Goal: Task Accomplishment & Management: Manage account settings

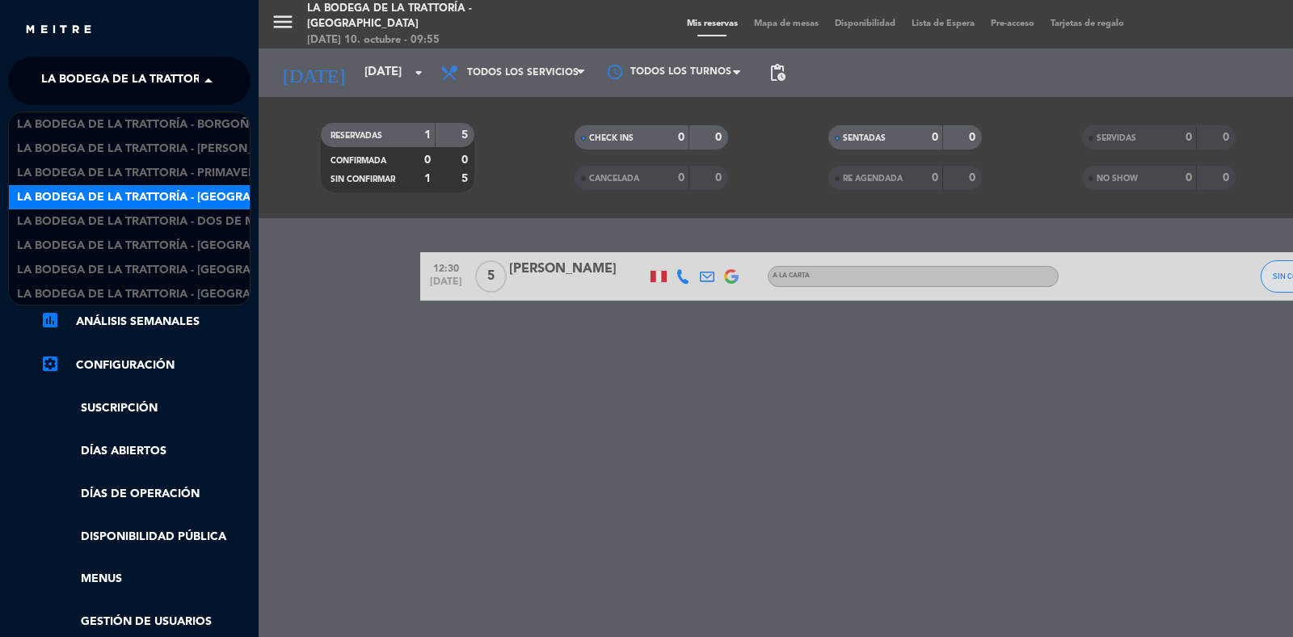
scroll to position [26, 0]
click at [192, 183] on div "La Bodega de la Trattoria - Dos de Mayo" at bounding box center [129, 195] width 241 height 24
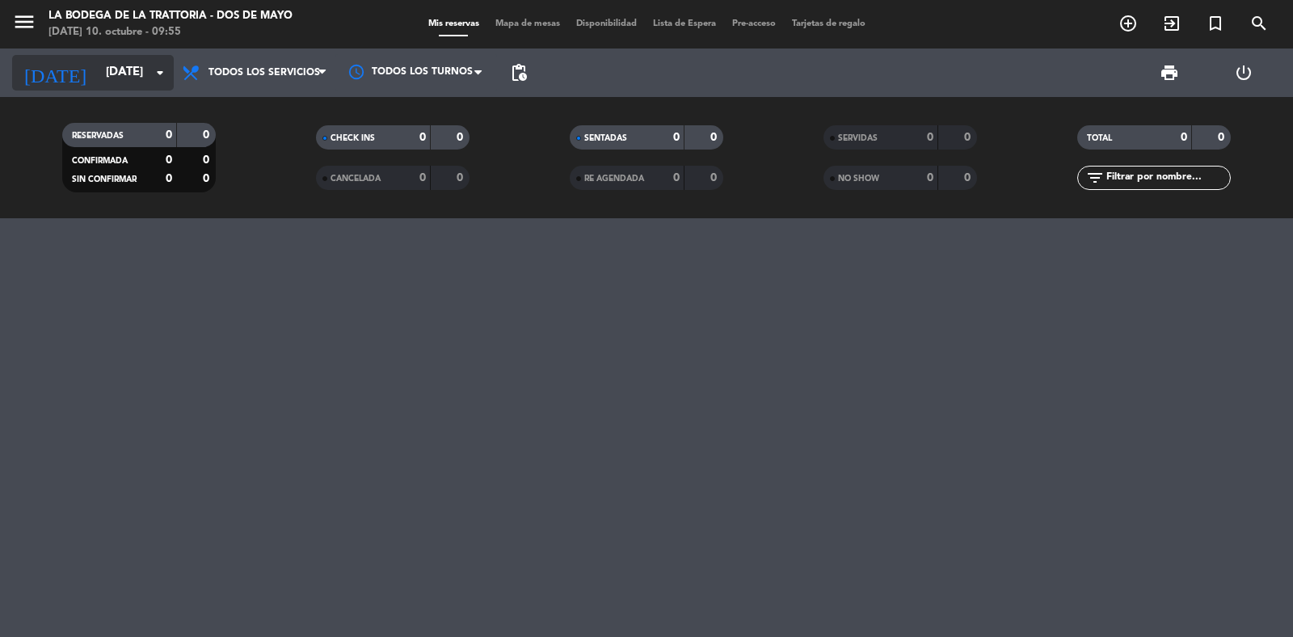
click at [110, 83] on input "[DATE]" at bounding box center [176, 72] width 156 height 31
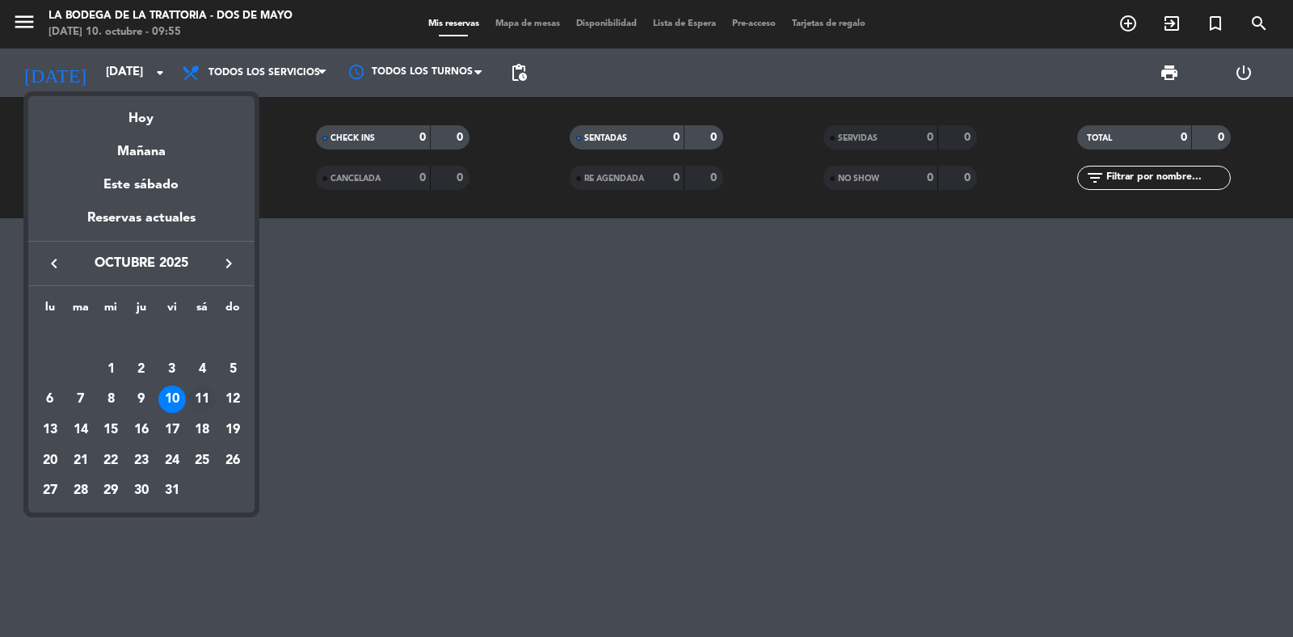
click at [196, 399] on div "11" at bounding box center [201, 399] width 27 height 27
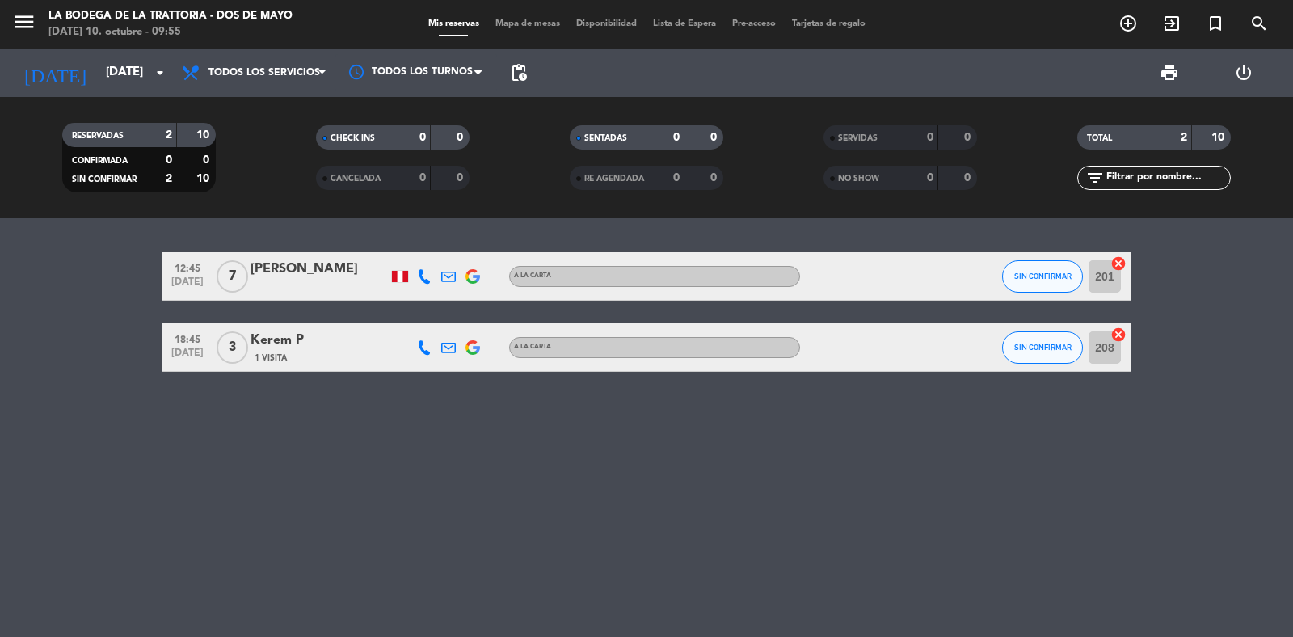
click at [417, 280] on icon at bounding box center [424, 276] width 15 height 15
click at [455, 283] on div at bounding box center [449, 276] width 24 height 48
click at [449, 279] on icon at bounding box center [448, 276] width 15 height 15
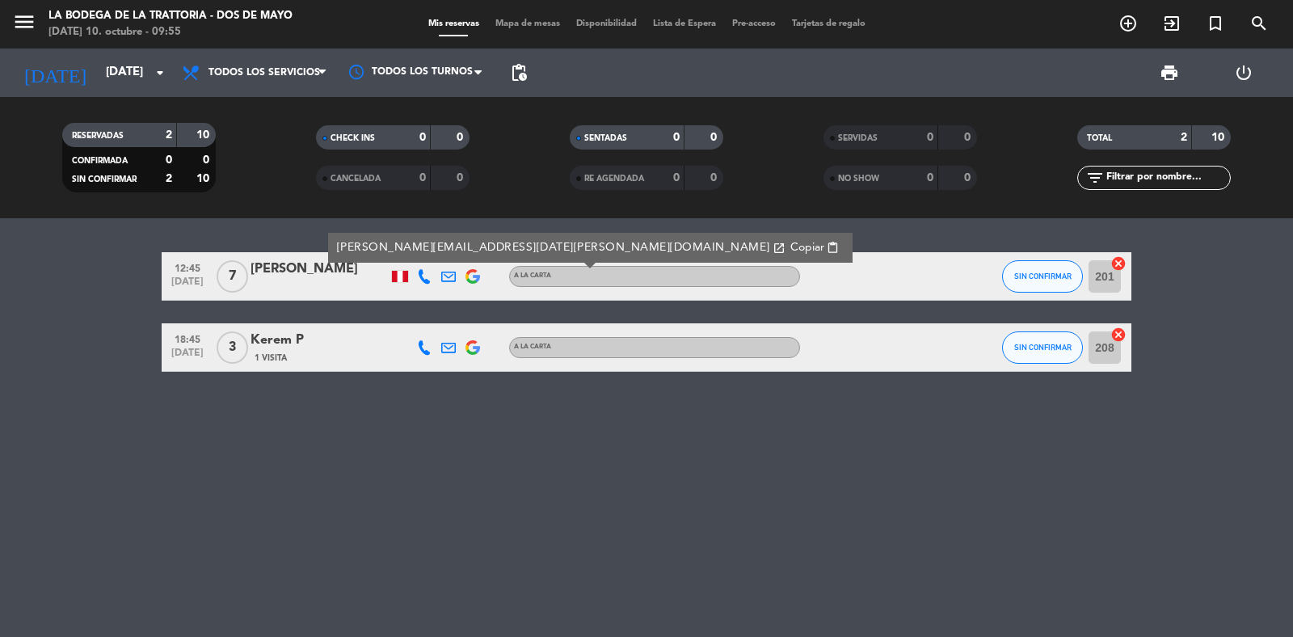
click at [791, 248] on span "Copiar" at bounding box center [808, 247] width 34 height 17
click at [27, 30] on icon "menu" at bounding box center [24, 22] width 24 height 24
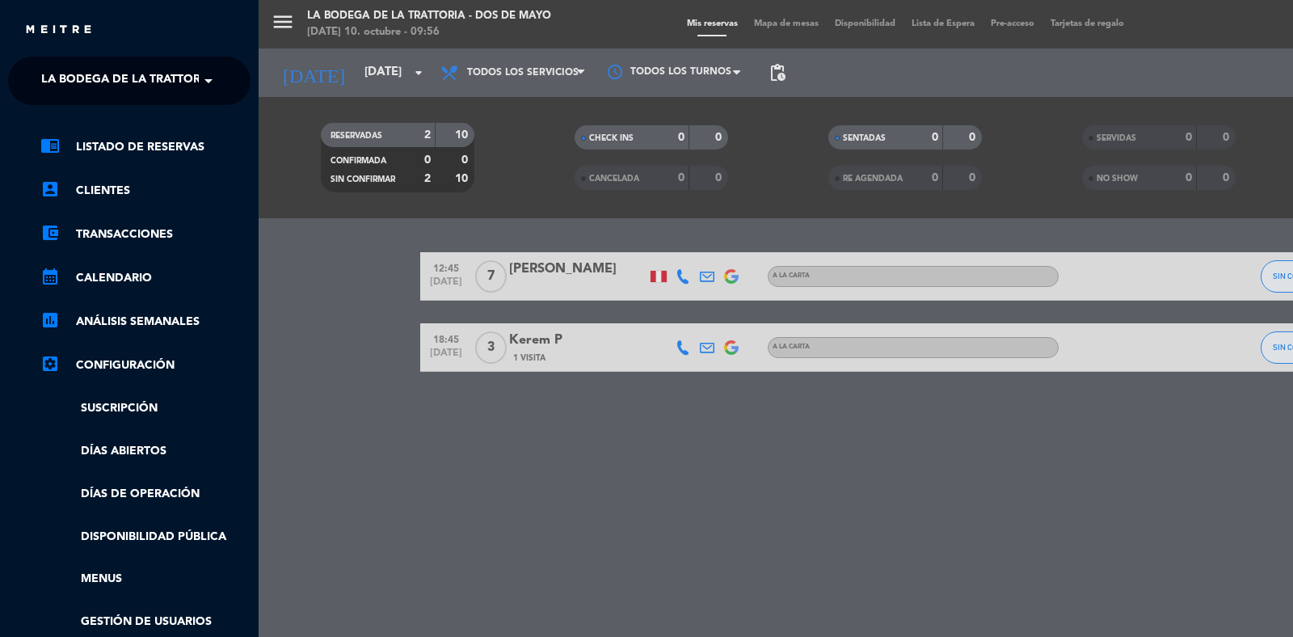
click at [103, 89] on span "La Bodega de la Trattoria - Dos de Mayo" at bounding box center [172, 81] width 263 height 34
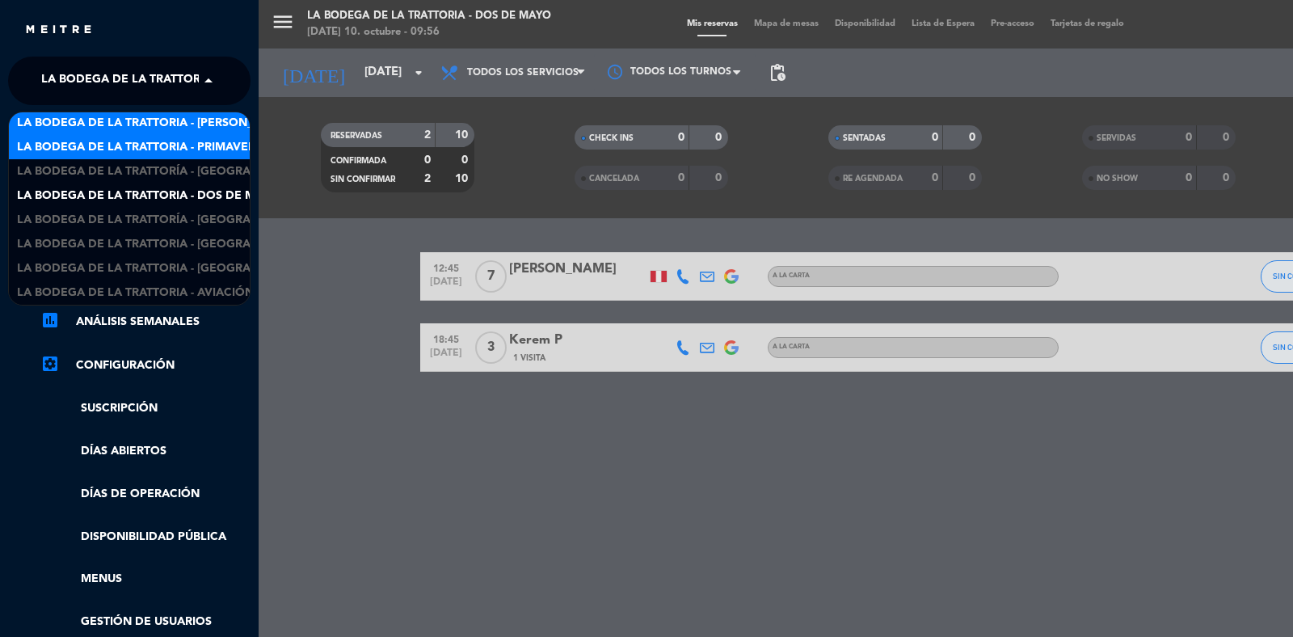
click at [170, 125] on span "La Bodega de la Trattoria - [PERSON_NAME]" at bounding box center [154, 123] width 274 height 19
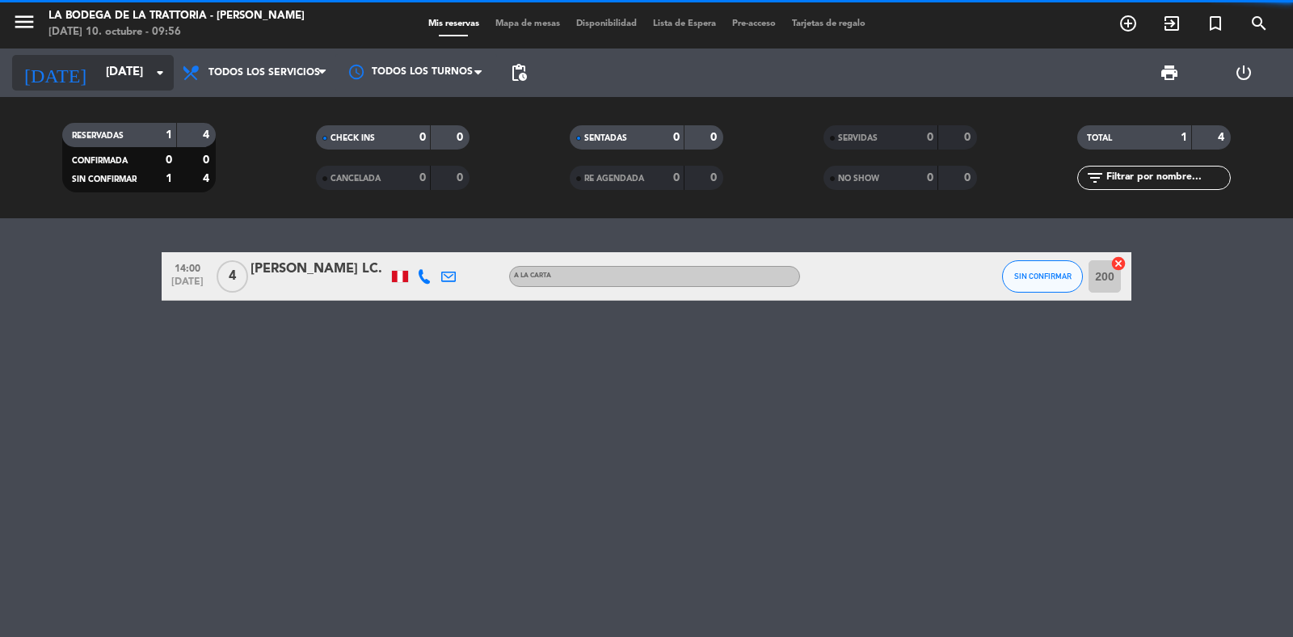
click at [98, 82] on input "[DATE]" at bounding box center [176, 72] width 156 height 31
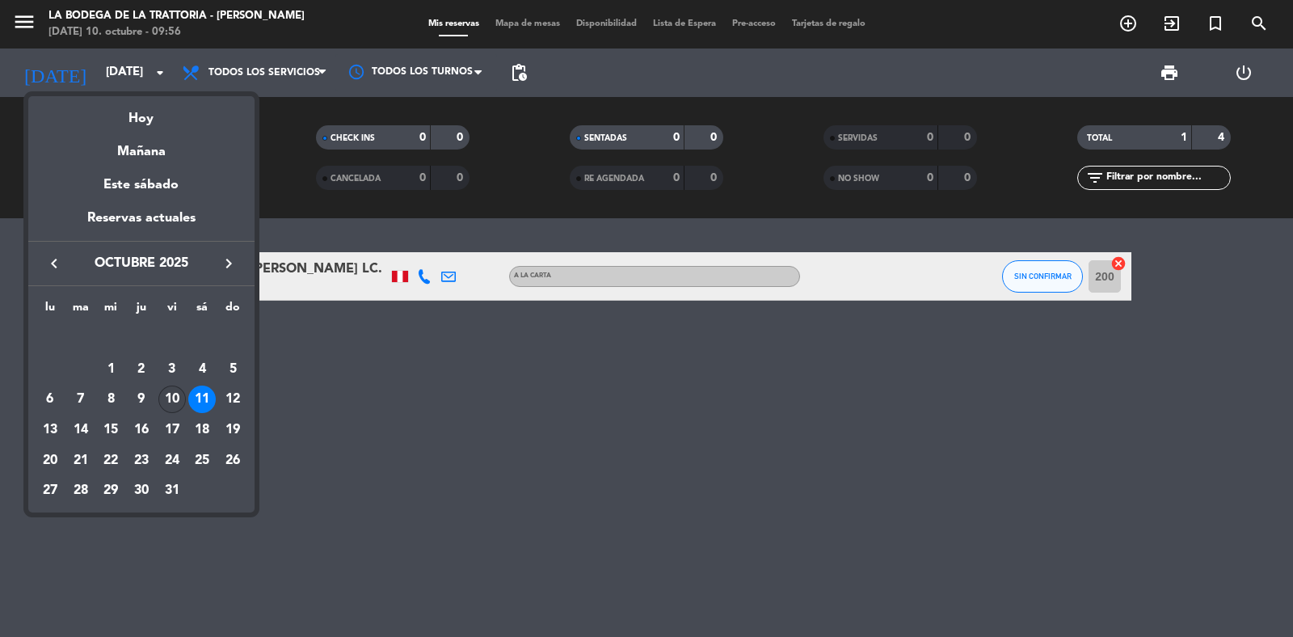
click at [170, 397] on div "10" at bounding box center [171, 399] width 27 height 27
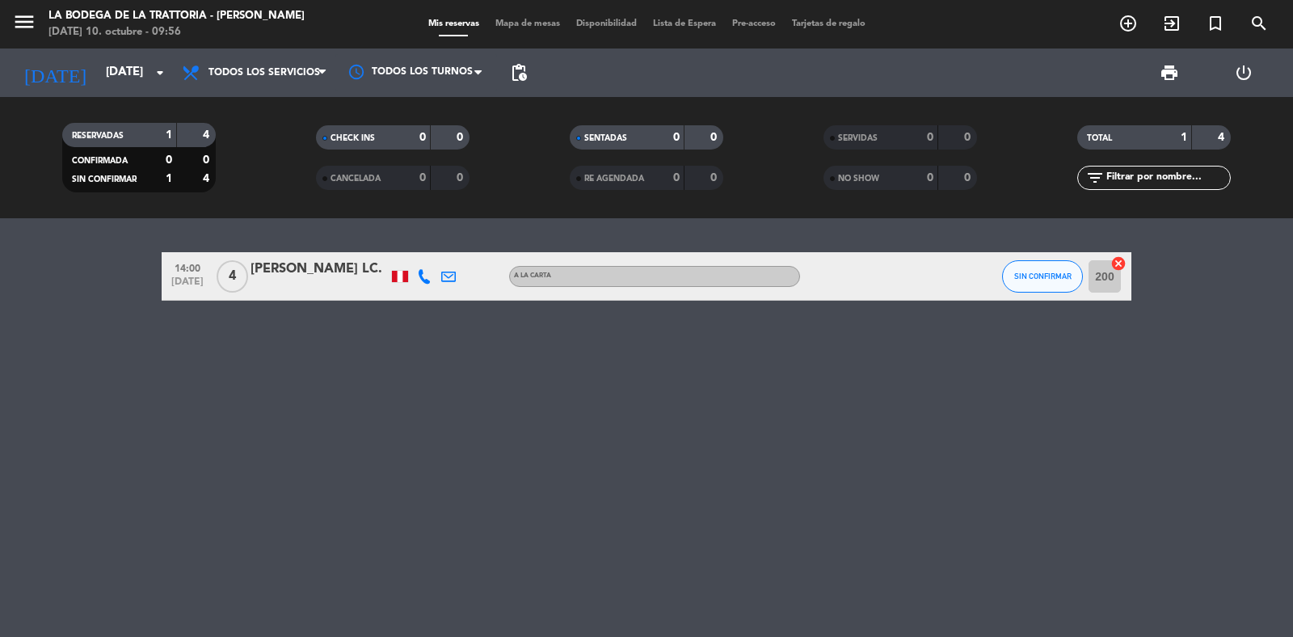
type input "[DATE]"
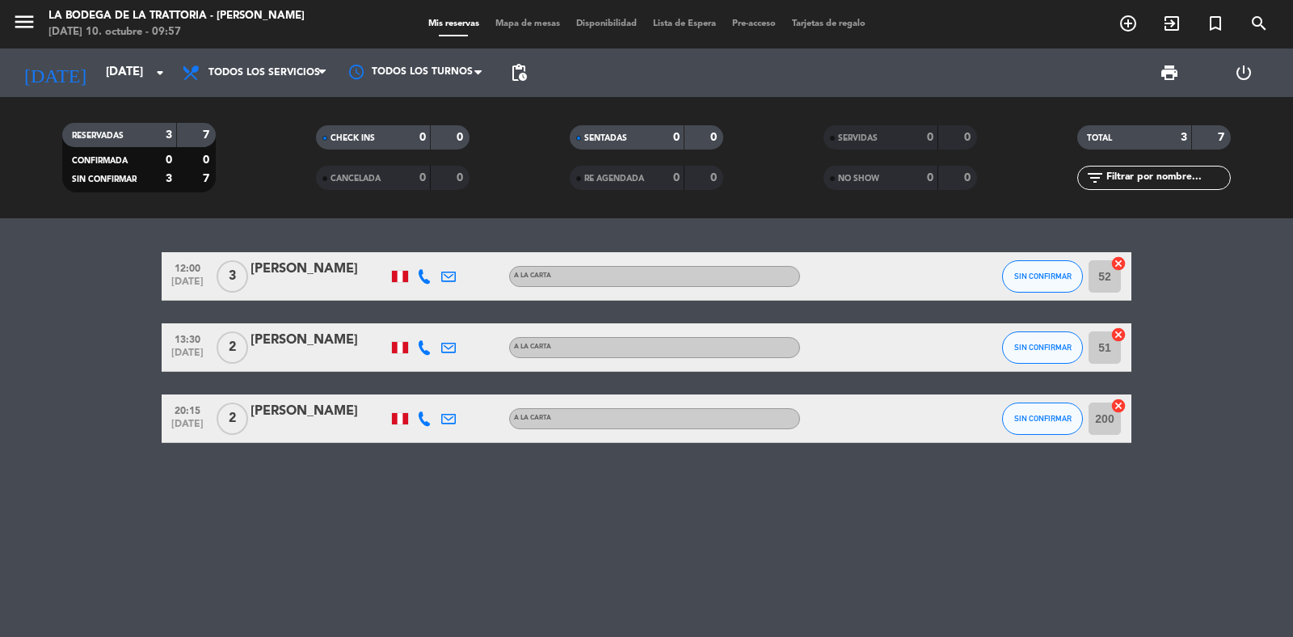
click at [437, 350] on div at bounding box center [449, 347] width 24 height 48
click at [433, 349] on div at bounding box center [424, 347] width 24 height 48
click at [423, 348] on icon at bounding box center [424, 347] width 15 height 15
copy div "964352958"
drag, startPoint x: 404, startPoint y: 305, endPoint x: 466, endPoint y: 297, distance: 62.0
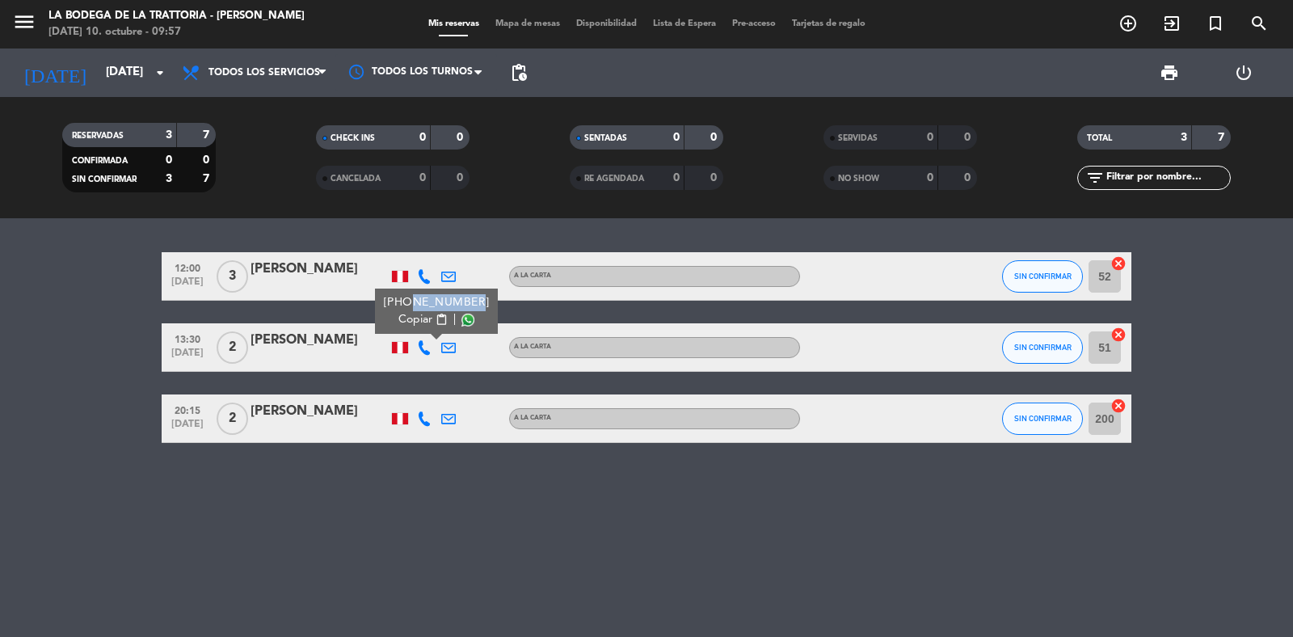
click at [466, 297] on div "[PHONE_NUMBER] Copiar content_paste |" at bounding box center [436, 311] width 123 height 45
click at [449, 337] on div at bounding box center [449, 347] width 24 height 48
click at [462, 348] on div at bounding box center [473, 347] width 24 height 48
click at [458, 349] on div at bounding box center [449, 347] width 24 height 48
click at [453, 348] on icon at bounding box center [448, 347] width 15 height 15
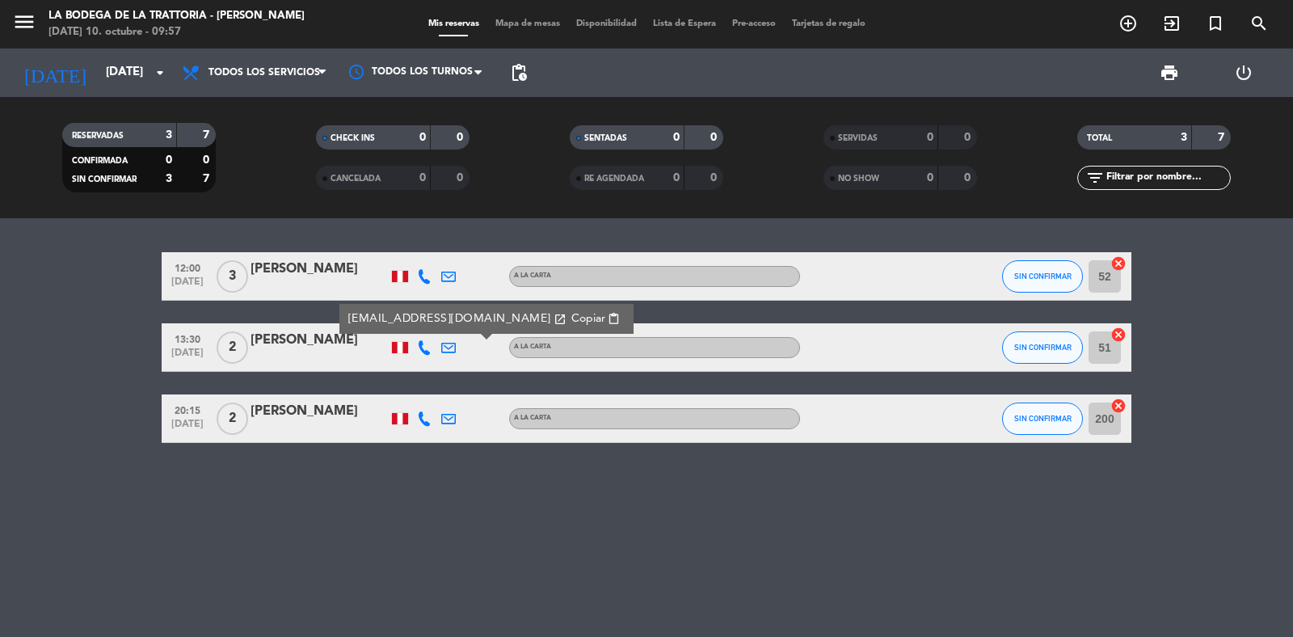
click at [572, 316] on span "Copiar" at bounding box center [589, 318] width 34 height 17
click at [31, 26] on icon "menu" at bounding box center [24, 22] width 24 height 24
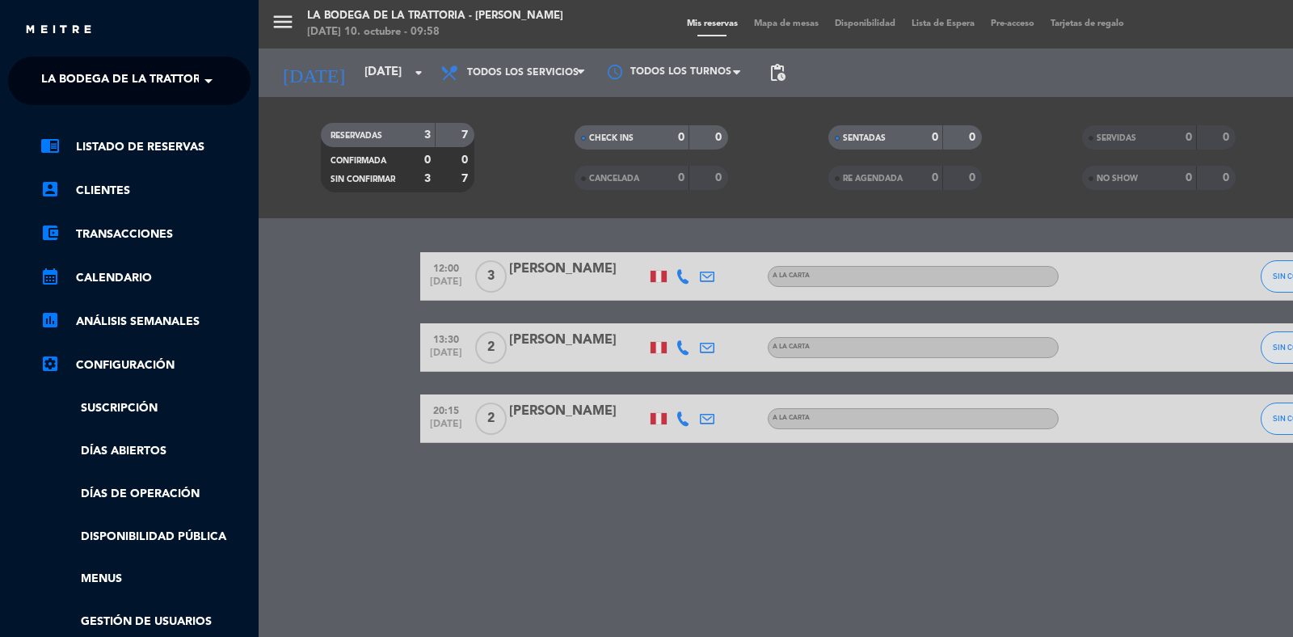
click at [99, 62] on ng-select "× La Bodega de la Trattoria - [PERSON_NAME] ×" at bounding box center [129, 81] width 243 height 49
click at [129, 99] on ng-select "× La Bodega de la Trattoria - [PERSON_NAME] ×" at bounding box center [129, 81] width 243 height 49
click at [147, 93] on span "La Bodega de la Trattoria - [PERSON_NAME]" at bounding box center [178, 81] width 274 height 34
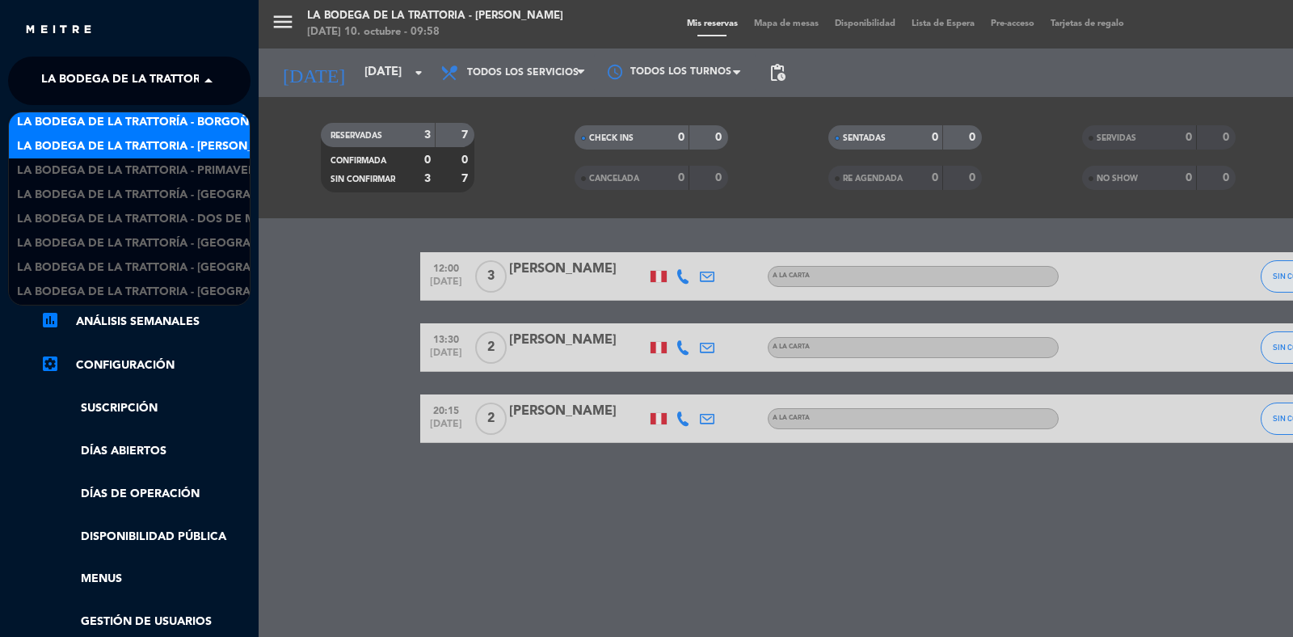
scroll to position [0, 0]
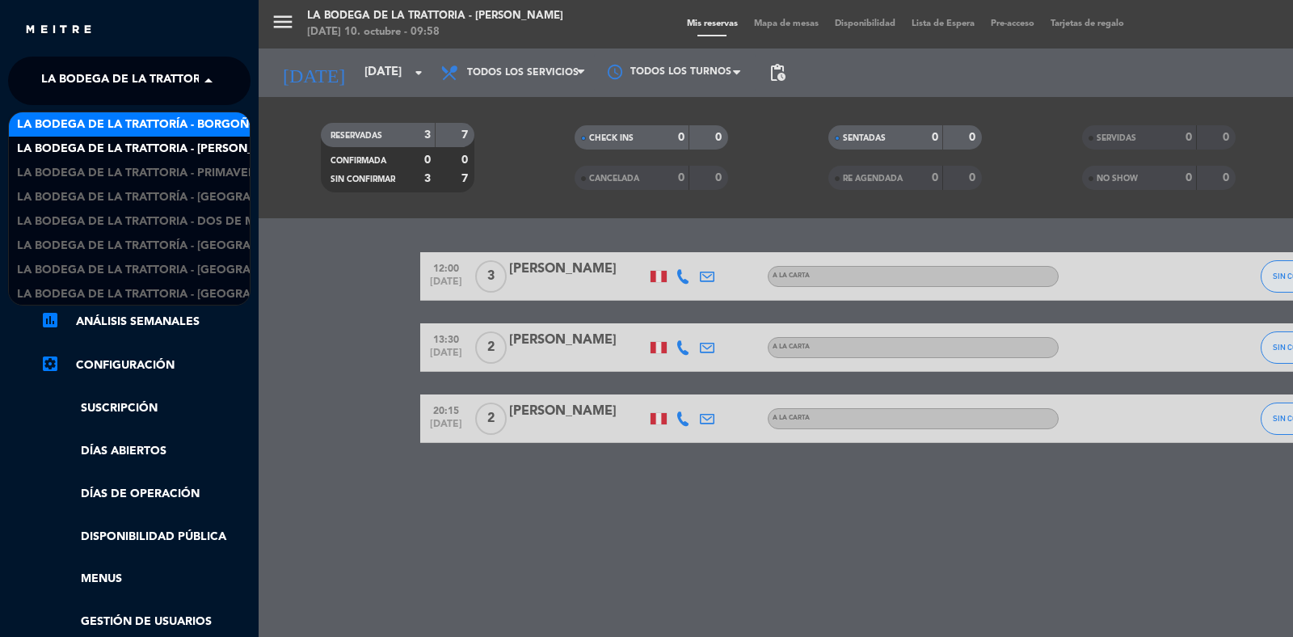
click at [170, 126] on span "La Bodega de la Trattoría - Borgoño" at bounding box center [138, 125] width 242 height 19
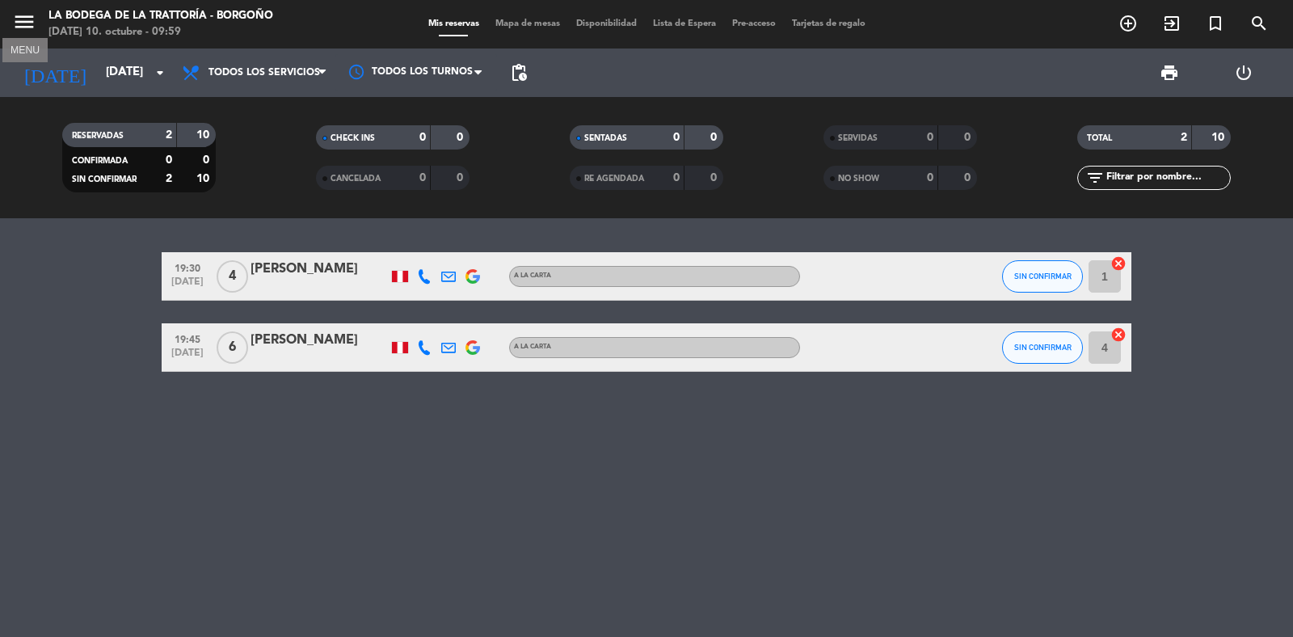
click at [17, 22] on icon "menu" at bounding box center [24, 22] width 24 height 24
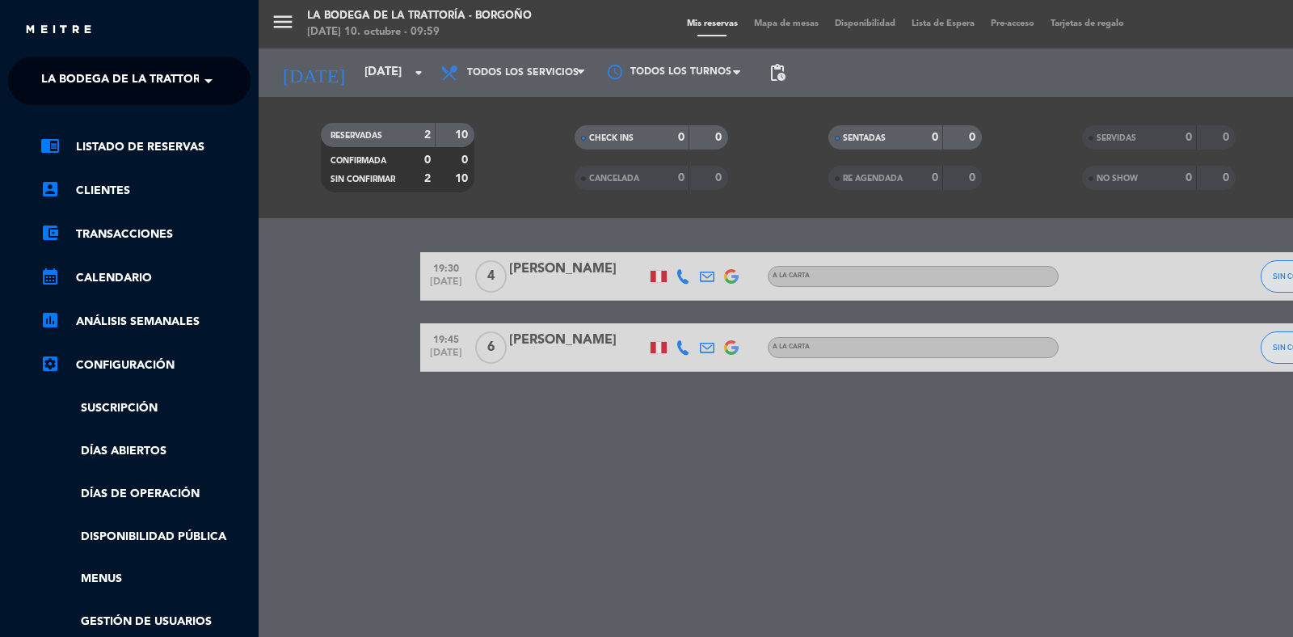
click at [102, 82] on span "La Bodega de la Trattoría - Borgoño" at bounding box center [162, 81] width 242 height 34
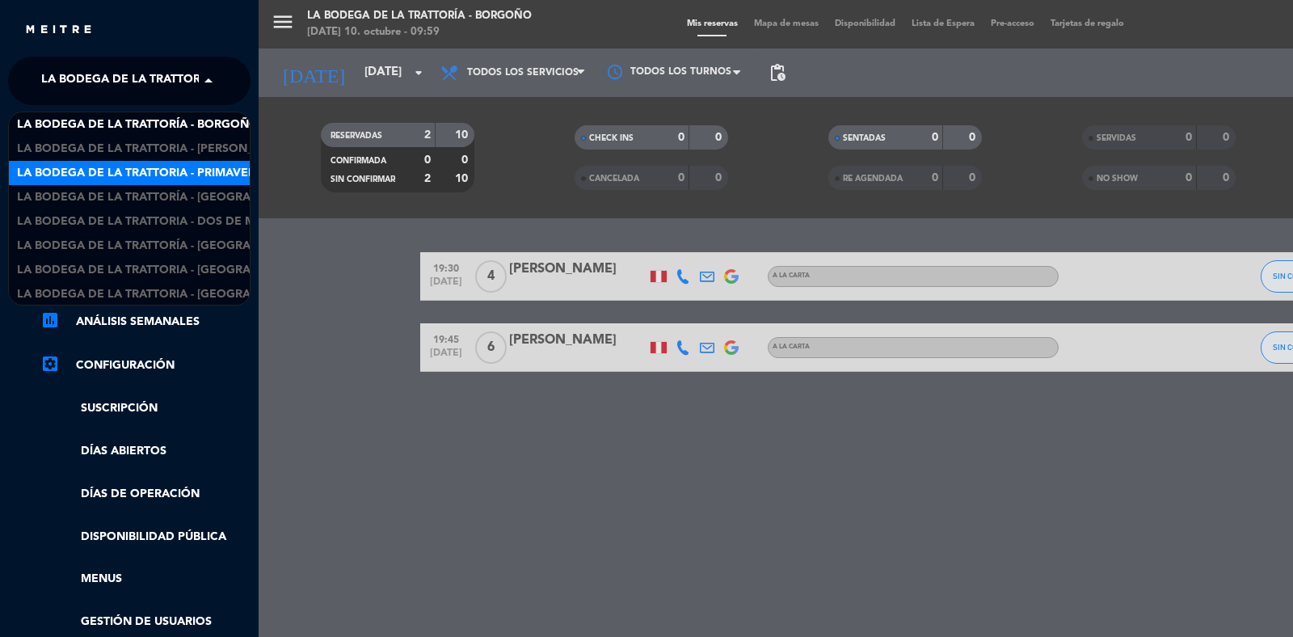
click at [210, 164] on span "La Bodega de la Trattoria - Primavera" at bounding box center [140, 173] width 247 height 19
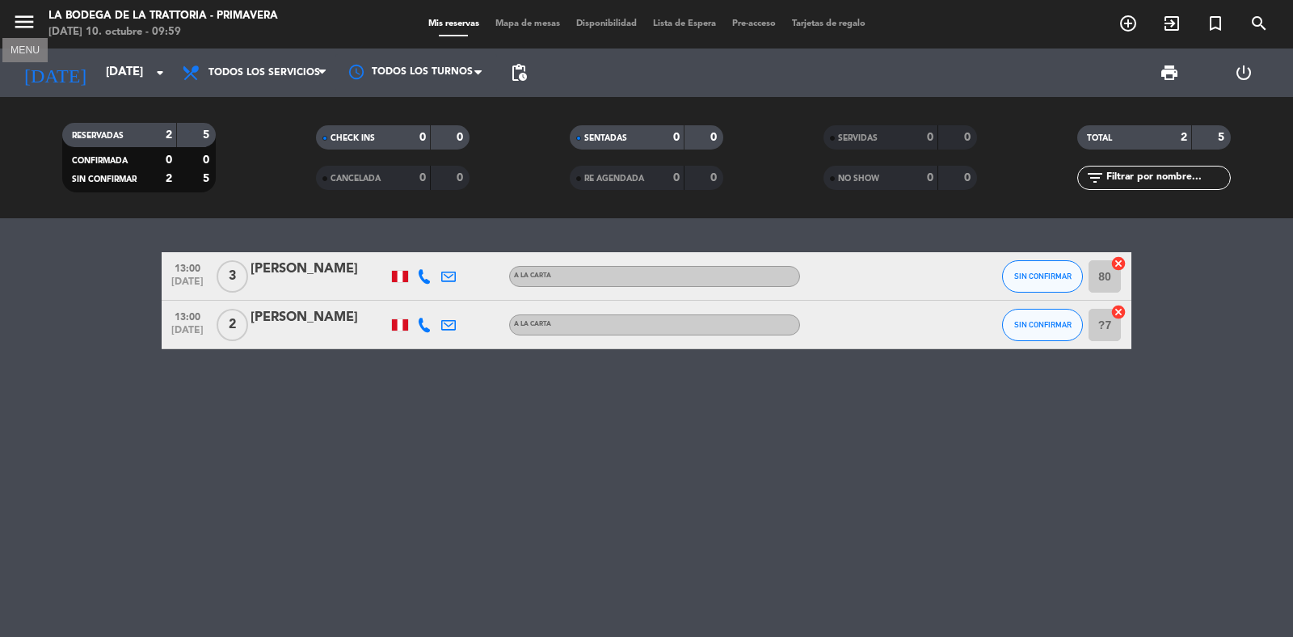
click at [25, 27] on icon "menu" at bounding box center [24, 22] width 24 height 24
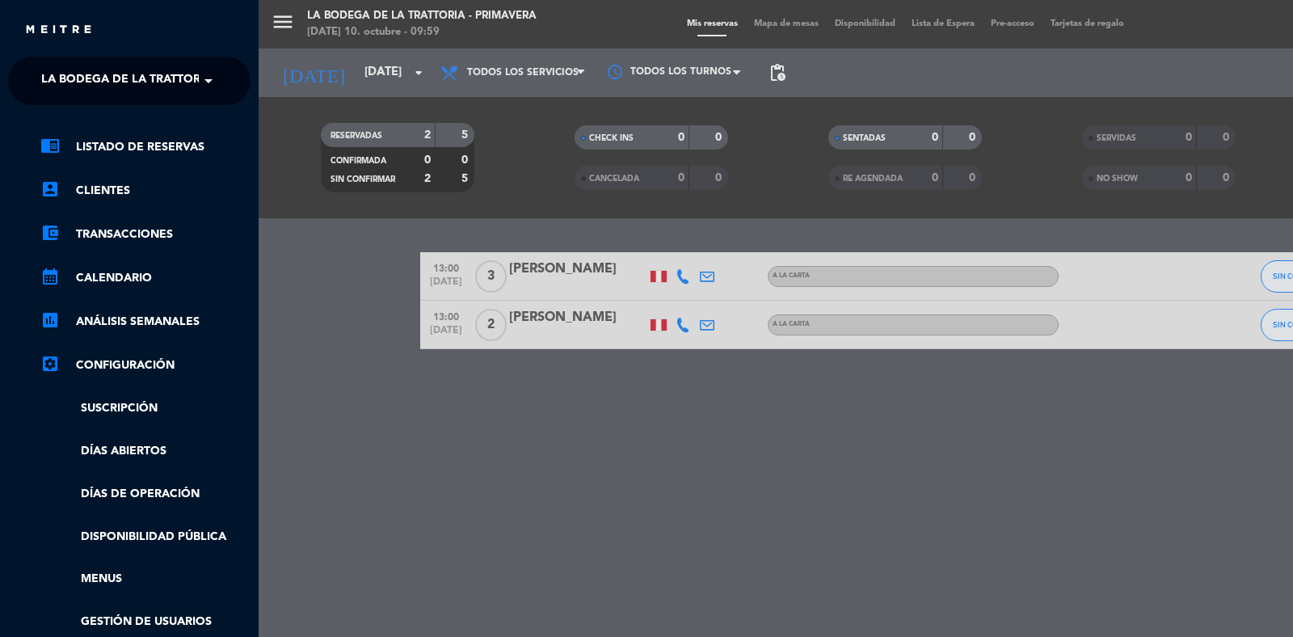
click at [95, 54] on div "close × La Bodega de la Trattoria - Primavera × chrome_reader_mode Listado de R…" at bounding box center [129, 318] width 259 height 637
click at [134, 93] on span "La Bodega de la Trattoria - Primavera" at bounding box center [164, 81] width 247 height 34
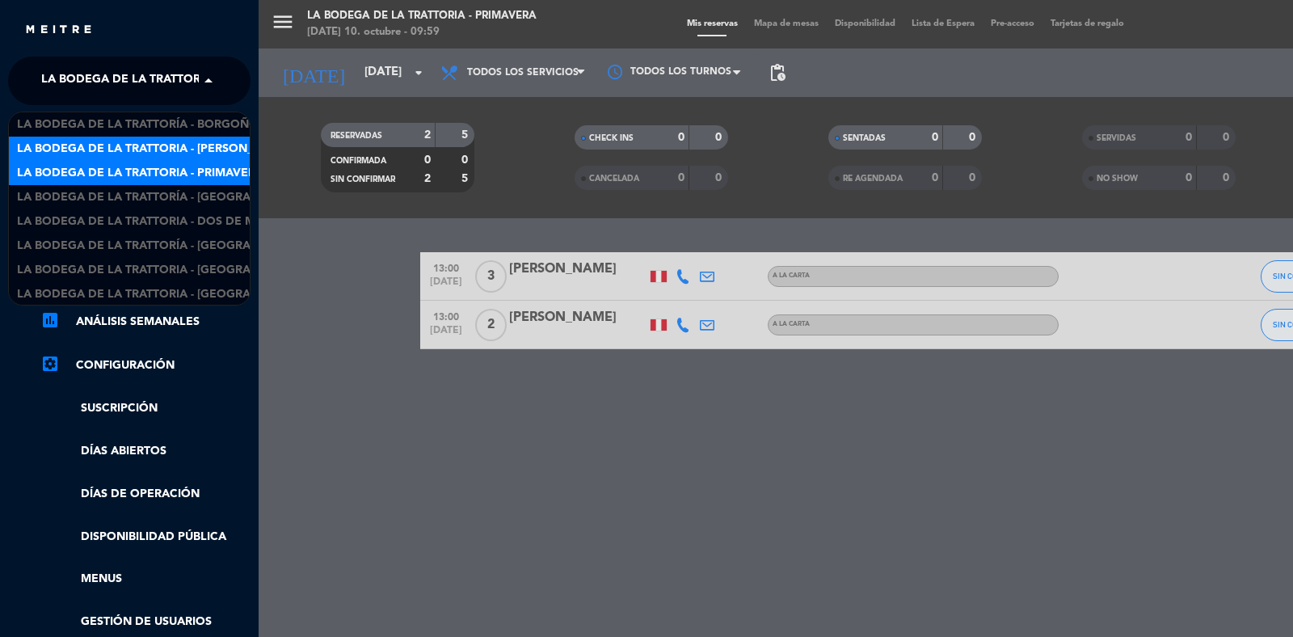
scroll to position [26, 0]
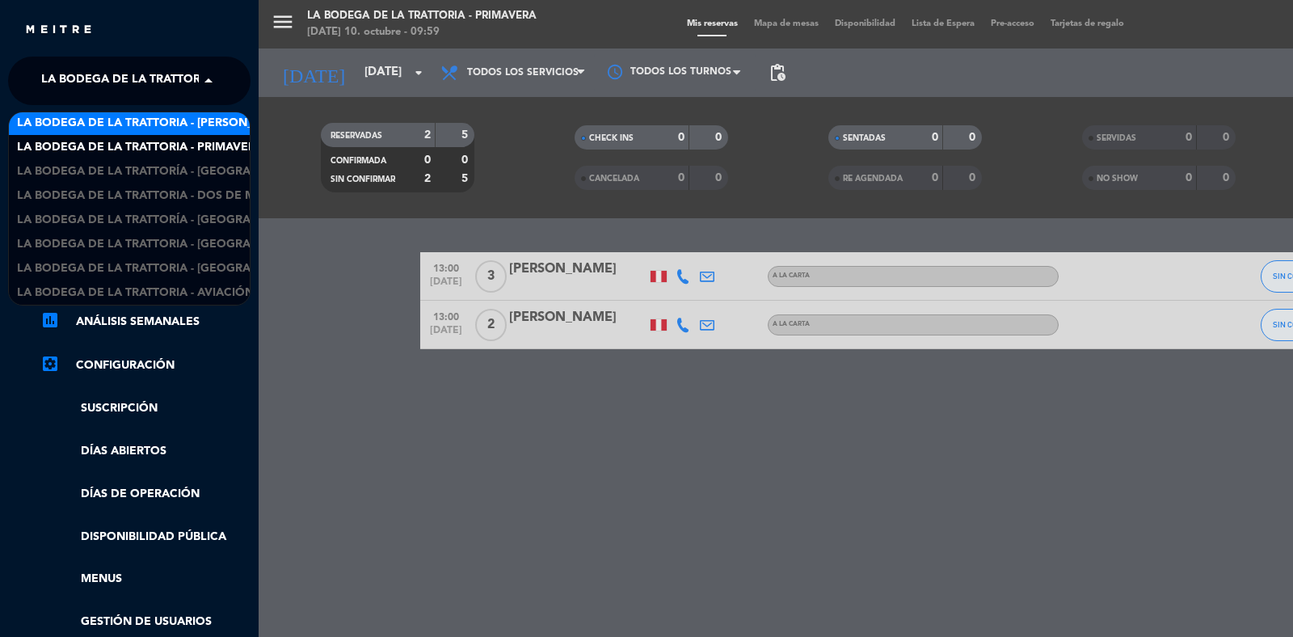
click at [184, 128] on span "La Bodega de la Trattoria - [PERSON_NAME]" at bounding box center [154, 123] width 274 height 19
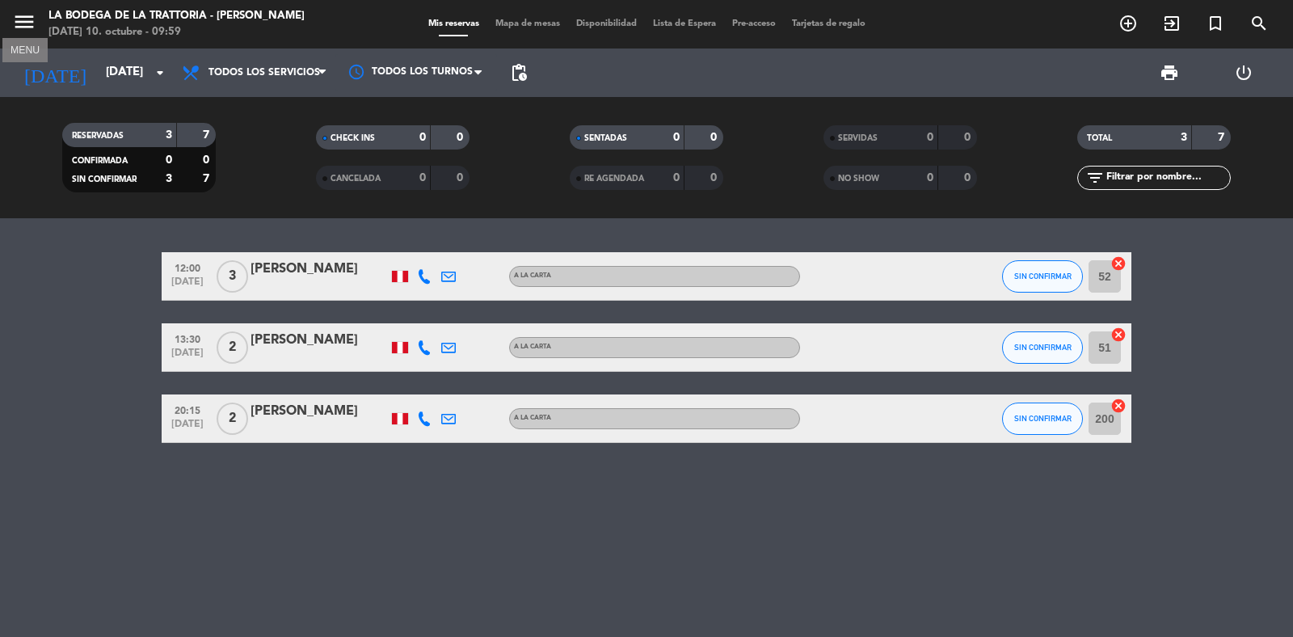
click at [12, 27] on icon "menu" at bounding box center [24, 22] width 24 height 24
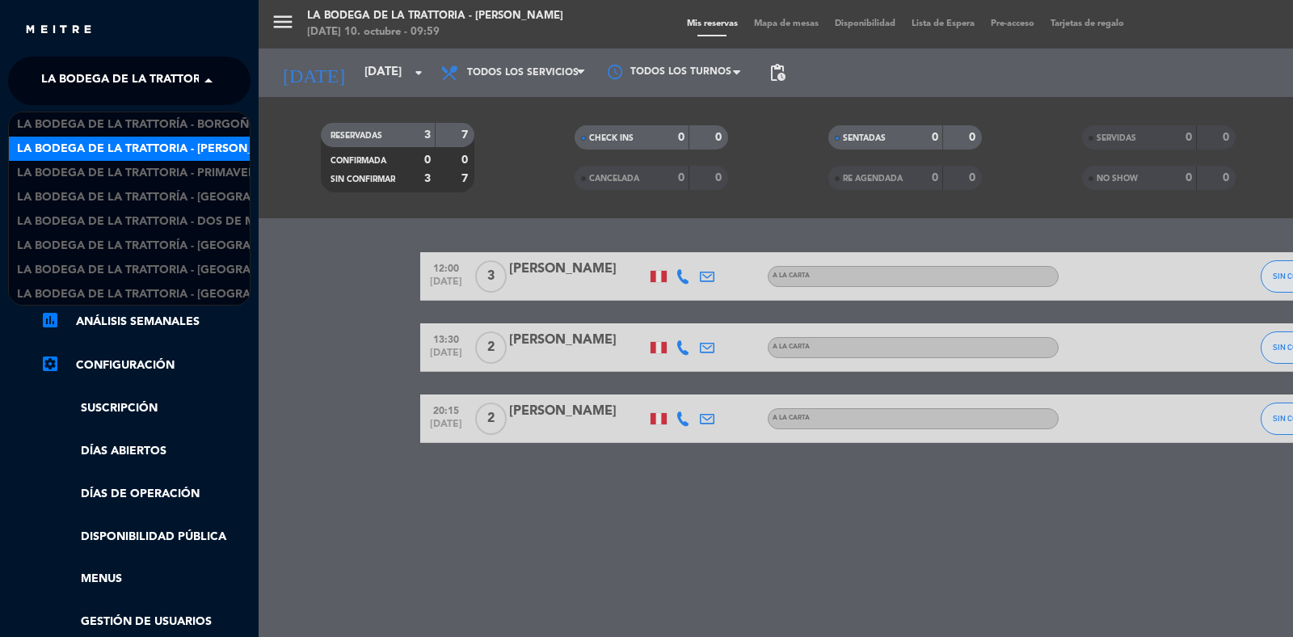
click at [141, 83] on span "La Bodega de la Trattoria - [PERSON_NAME]" at bounding box center [178, 81] width 274 height 34
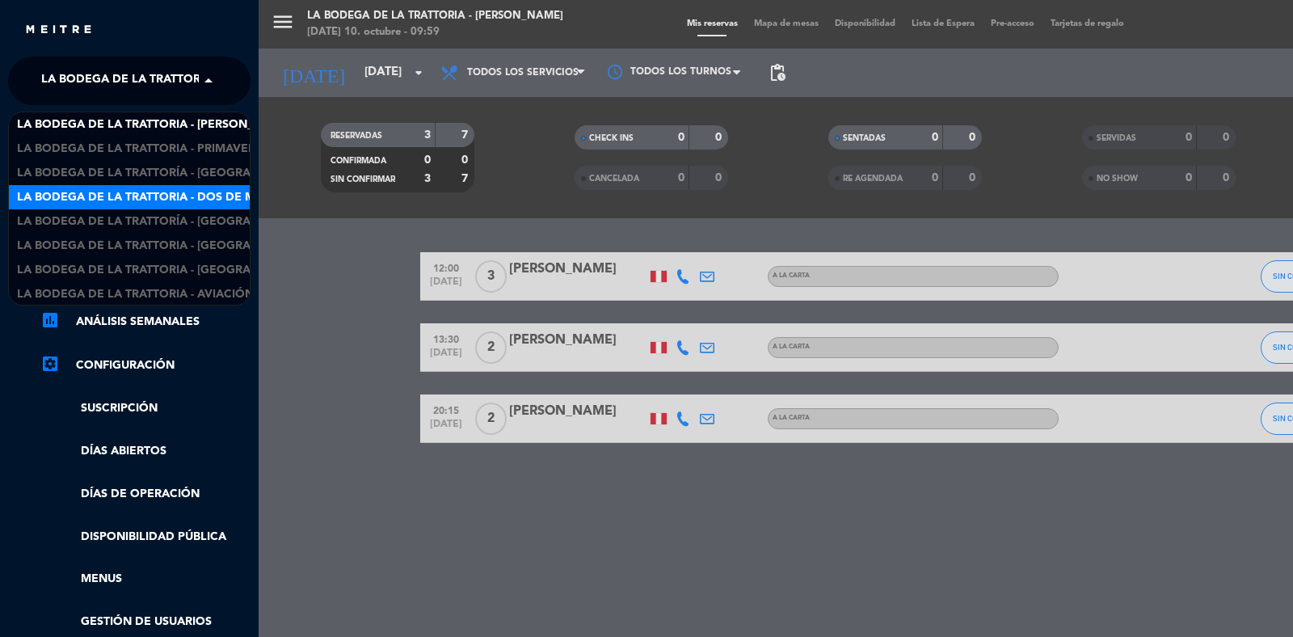
click at [158, 188] on span "La Bodega de la Trattoria - Dos de Mayo" at bounding box center [148, 197] width 263 height 19
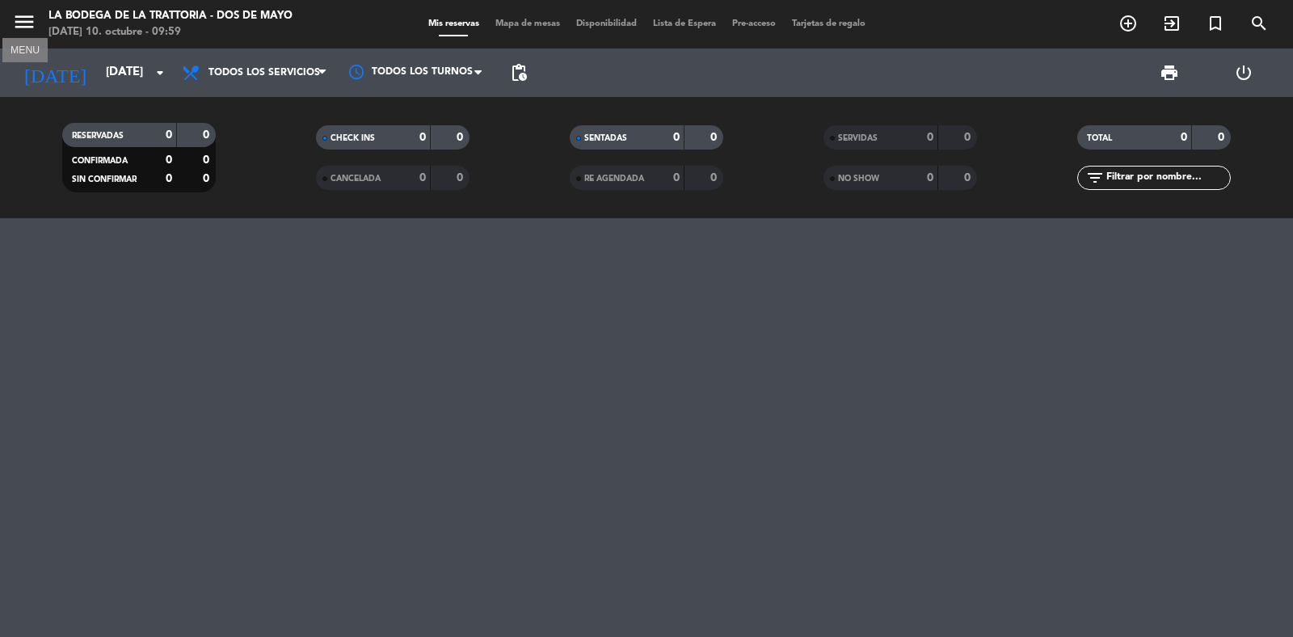
click at [14, 26] on icon "menu" at bounding box center [24, 22] width 24 height 24
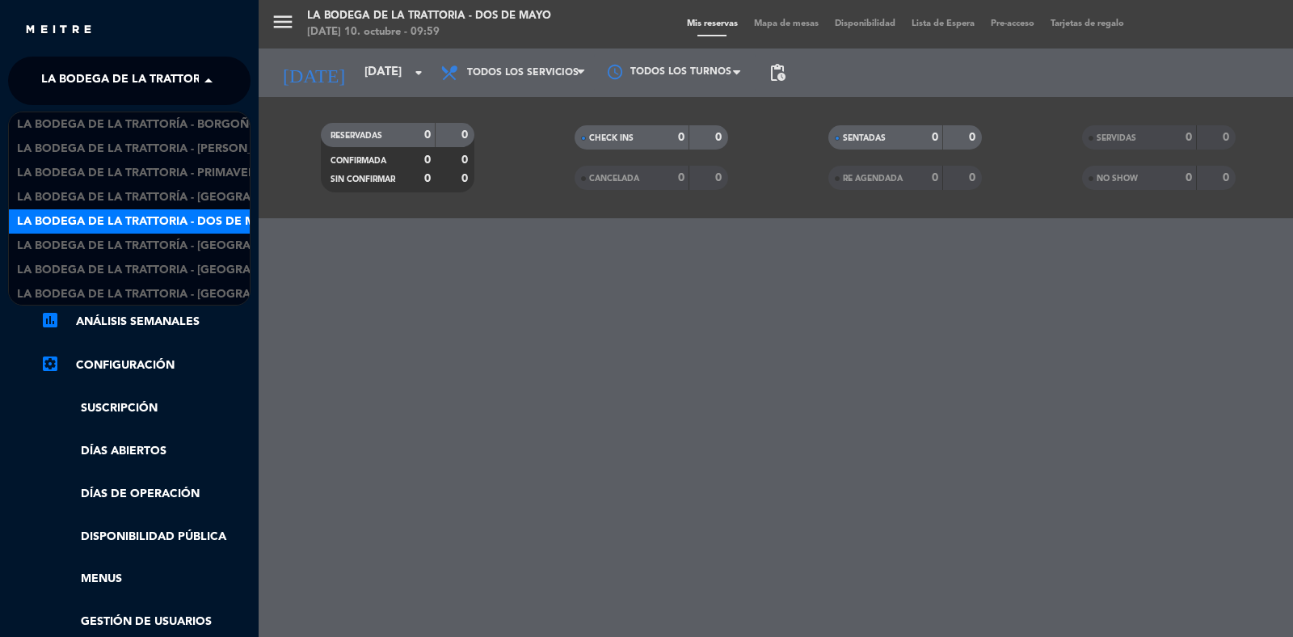
click at [146, 74] on span "La Bodega de la Trattoria - Dos de Mayo" at bounding box center [172, 81] width 263 height 34
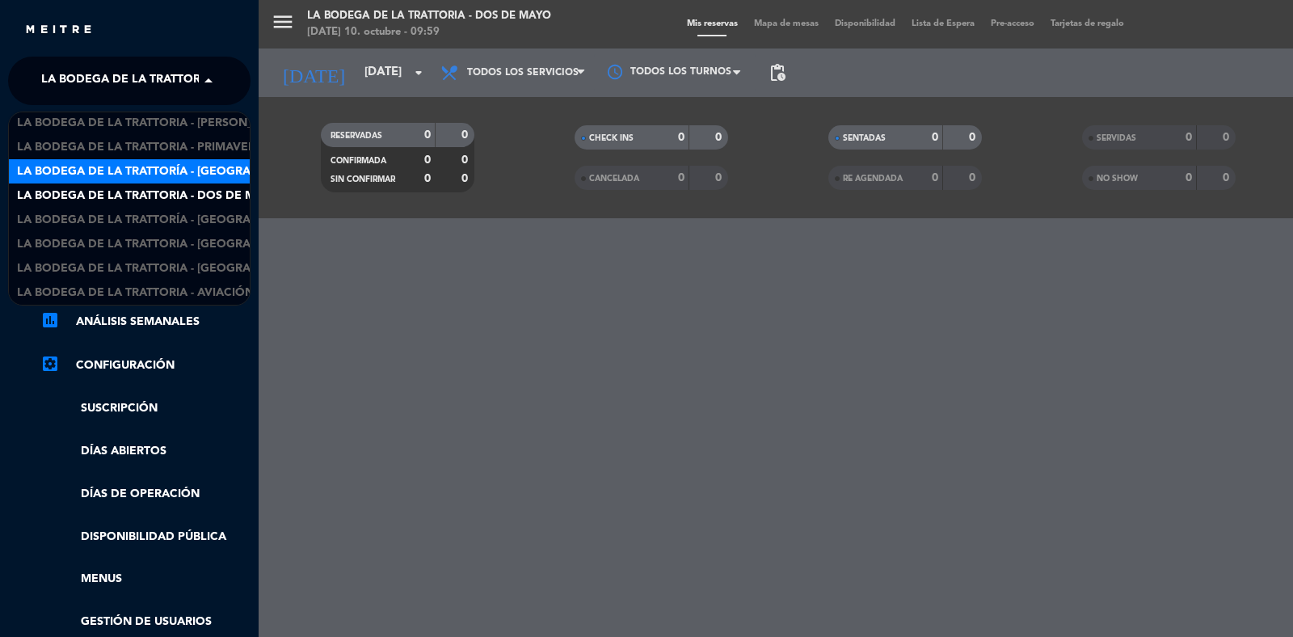
click at [214, 166] on span "La Bodega de la Trattoría - [GEOGRAPHIC_DATA]" at bounding box center [167, 171] width 300 height 19
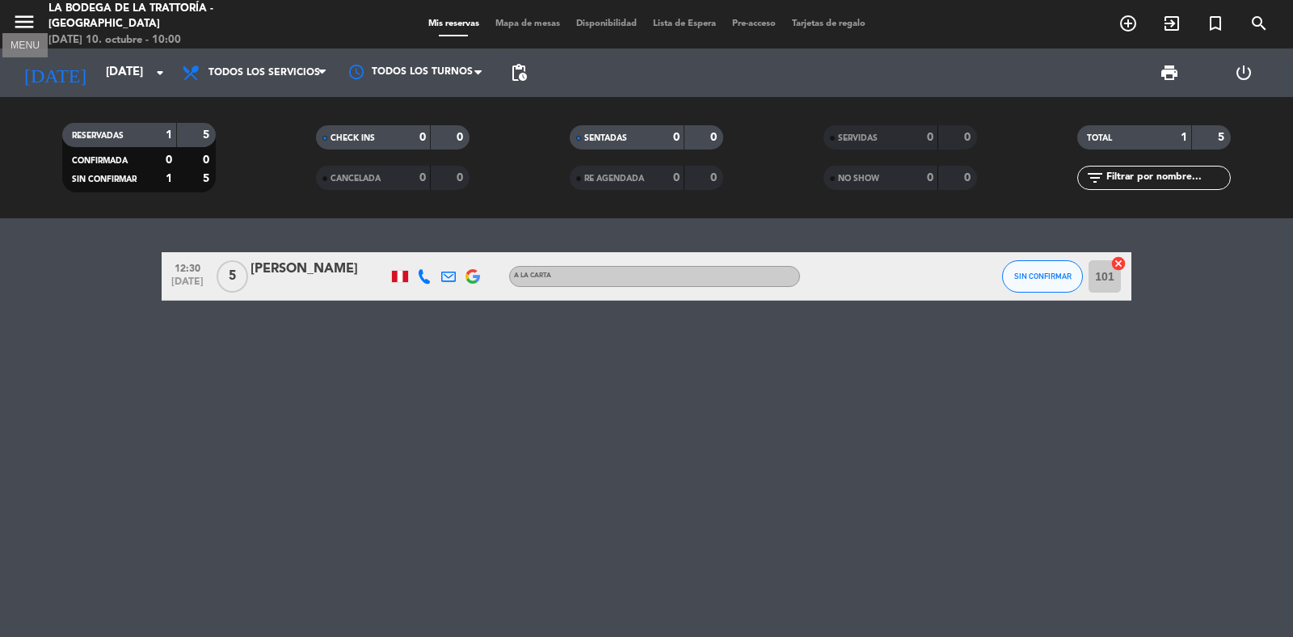
click at [32, 23] on icon "menu" at bounding box center [24, 22] width 24 height 24
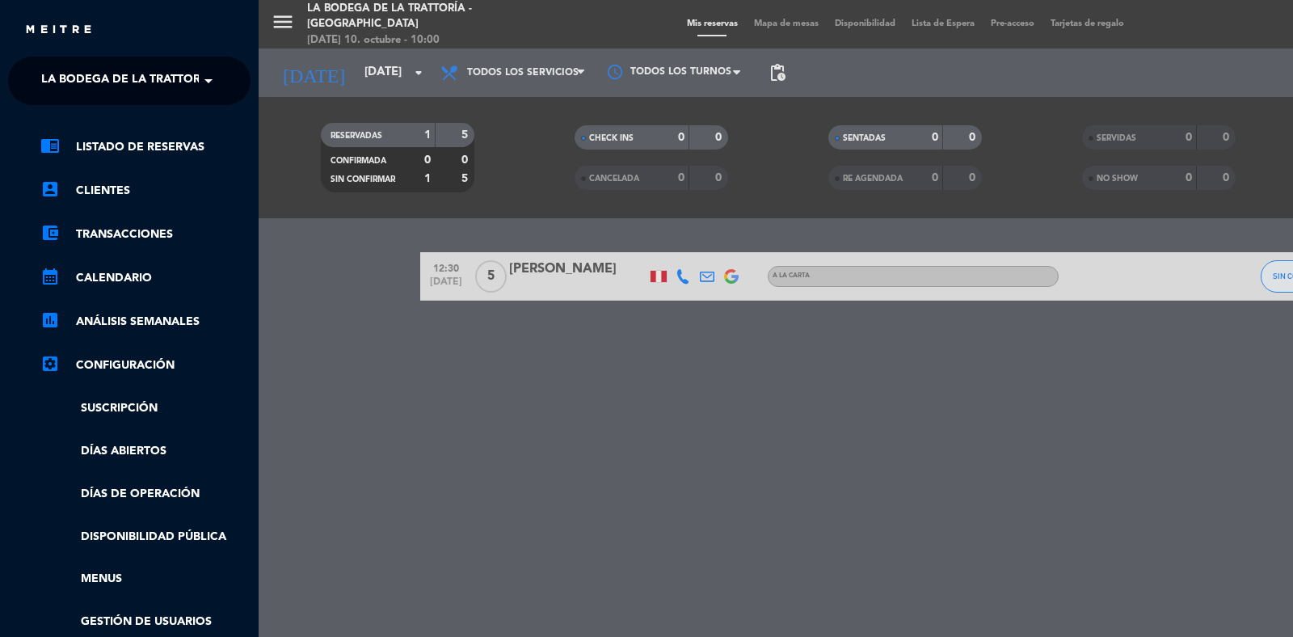
click at [154, 123] on div "chrome_reader_mode Listado de Reservas account_box Clientes account_balance_wal…" at bounding box center [129, 414] width 267 height 618
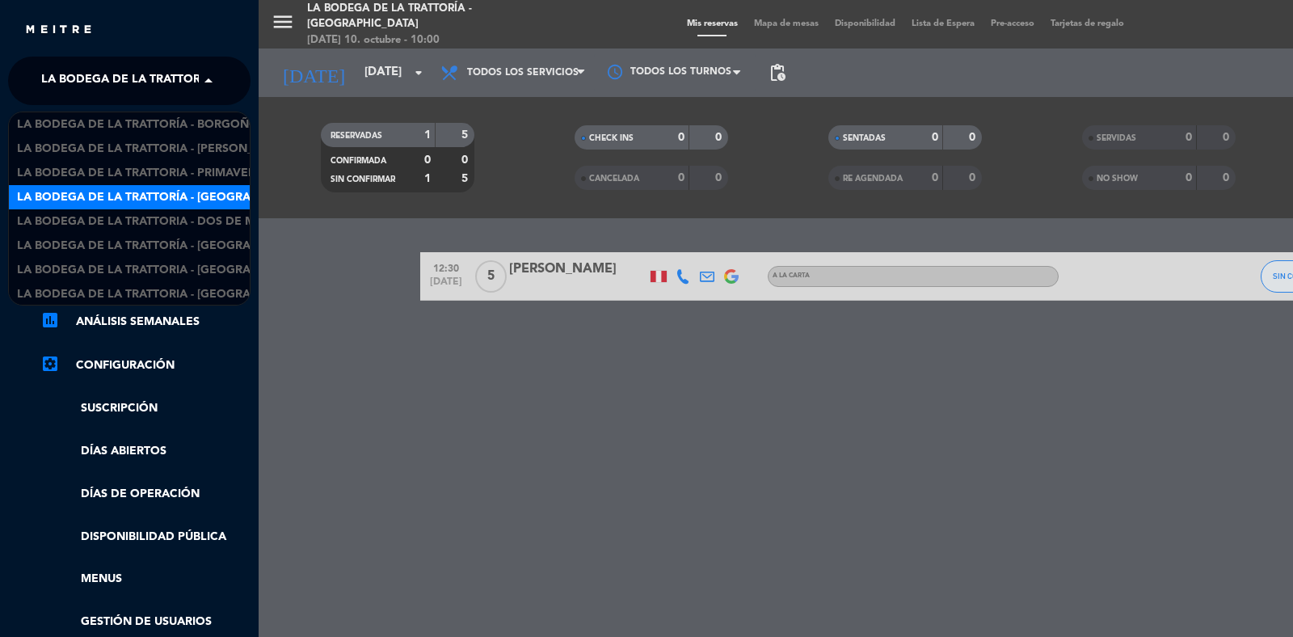
click at [176, 81] on span "La Bodega de la Trattoría - [GEOGRAPHIC_DATA]" at bounding box center [191, 81] width 300 height 34
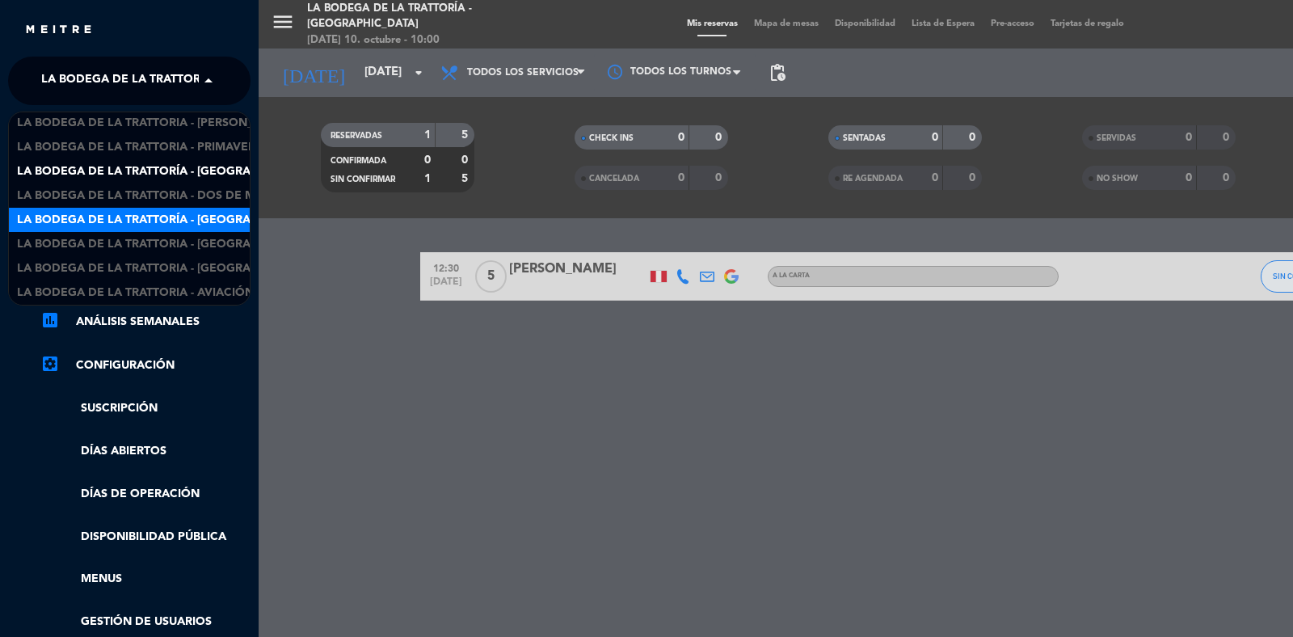
click at [179, 213] on span "La Bodega de la Trattoría - [GEOGRAPHIC_DATA][PERSON_NAME]" at bounding box center [214, 220] width 394 height 19
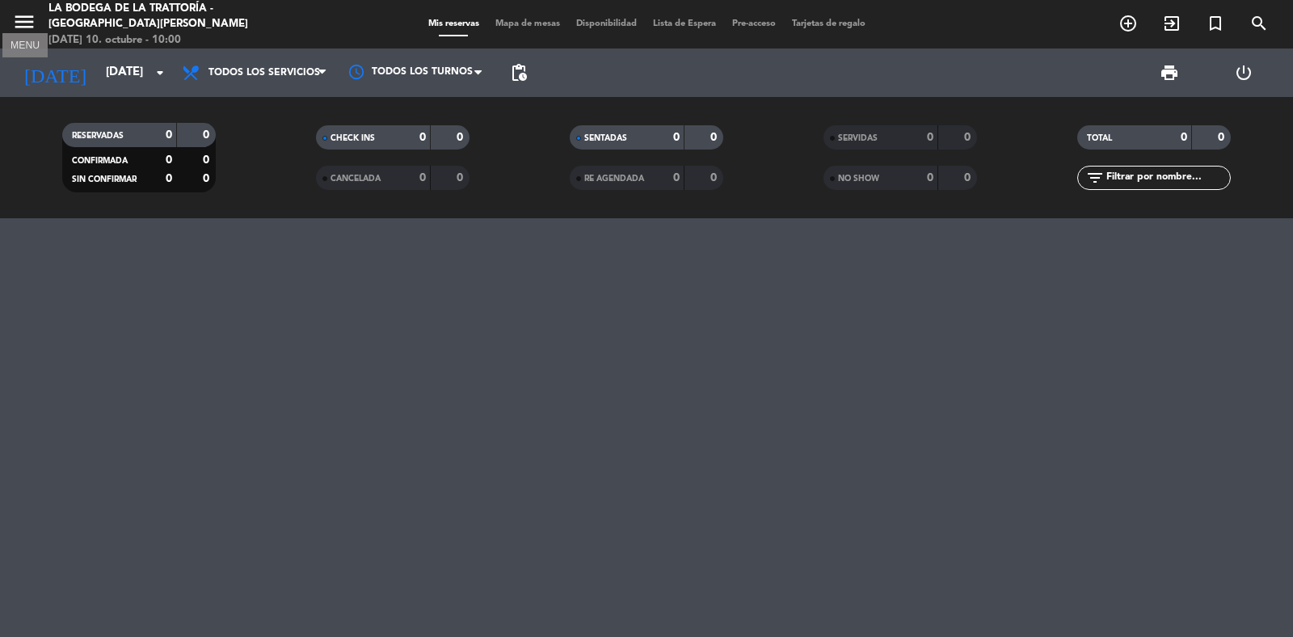
click at [15, 11] on icon "menu" at bounding box center [24, 22] width 24 height 24
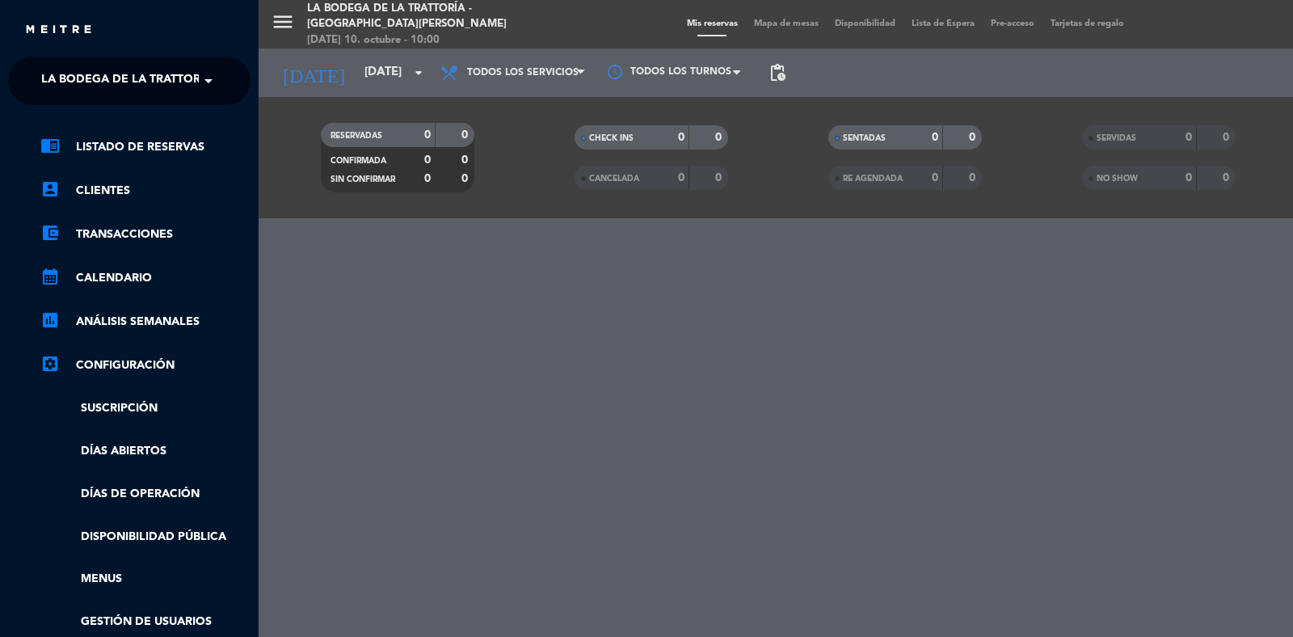
click at [102, 59] on ng-select "× La Bodega de la Trattoría - [DATE][PERSON_NAME] ×" at bounding box center [129, 81] width 243 height 49
click at [114, 65] on span "La Bodega de la Trattoría - [GEOGRAPHIC_DATA][PERSON_NAME]" at bounding box center [238, 81] width 394 height 34
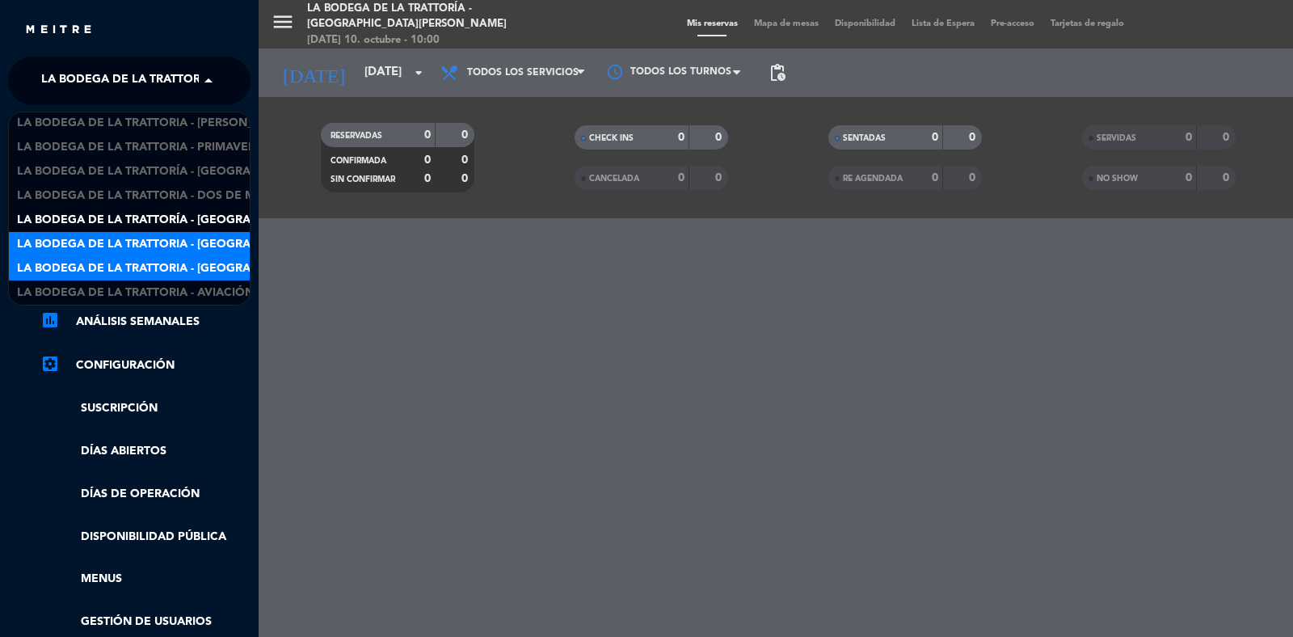
click at [192, 236] on span "La Bodega de la Trattoria - [GEOGRAPHIC_DATA]" at bounding box center [167, 244] width 300 height 19
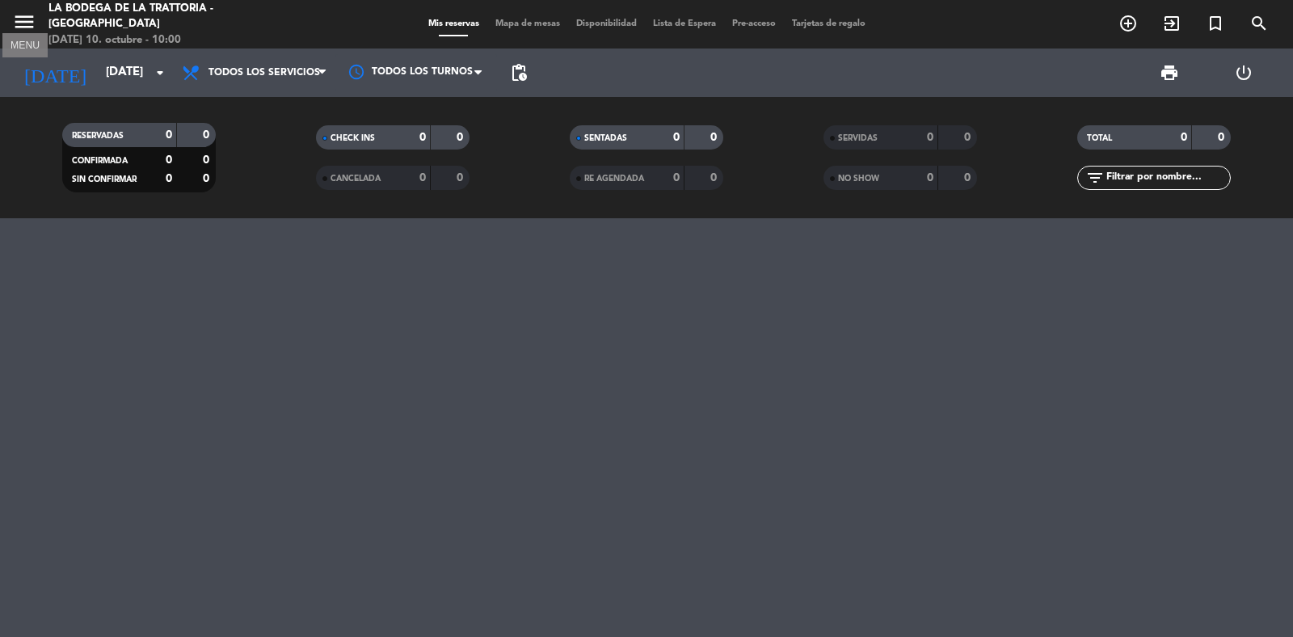
click at [22, 25] on icon "menu" at bounding box center [24, 22] width 24 height 24
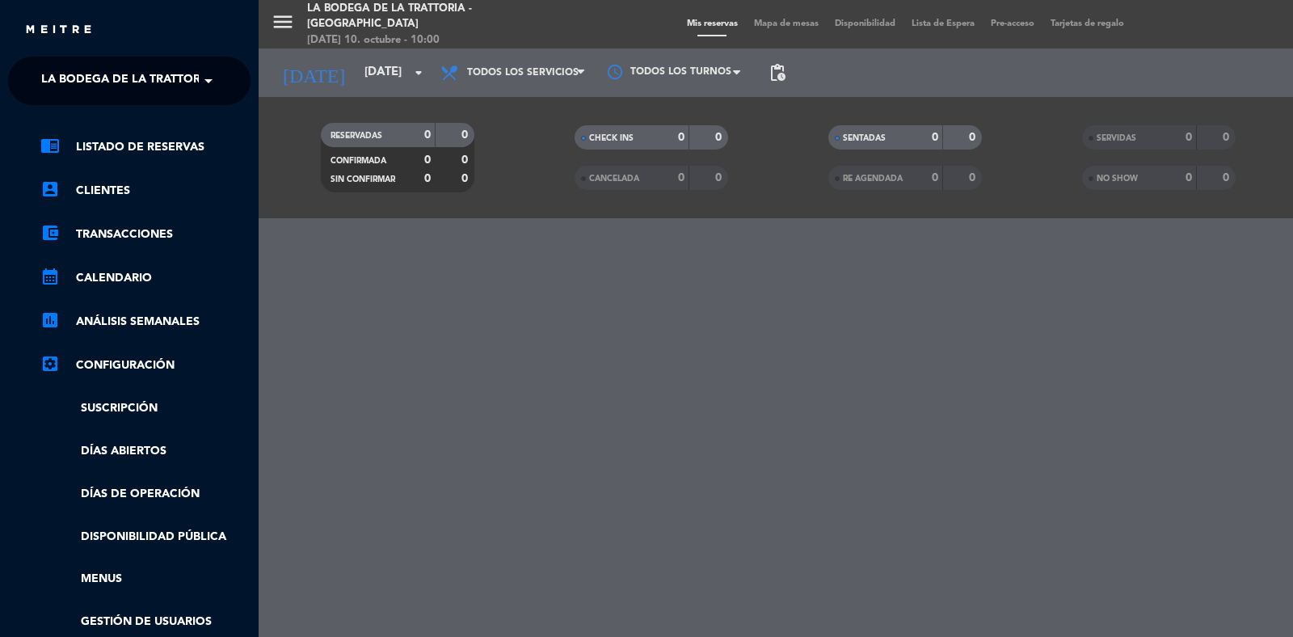
click at [162, 89] on span "La Bodega de la Trattoria - [GEOGRAPHIC_DATA]" at bounding box center [191, 81] width 300 height 34
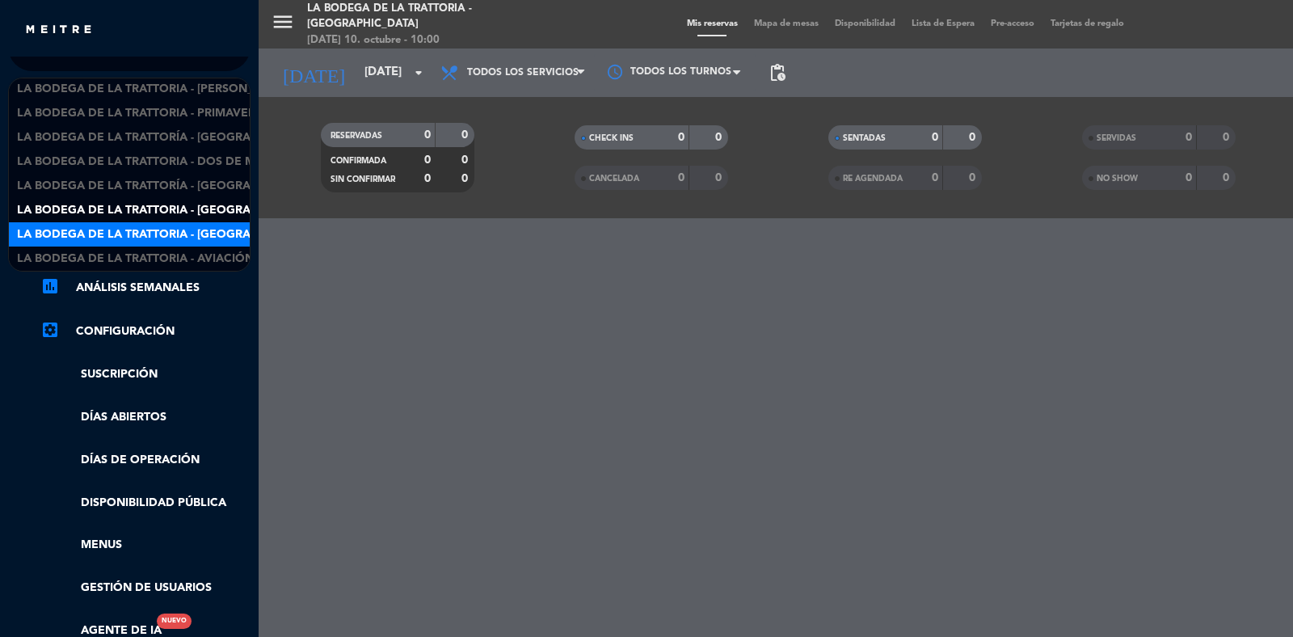
scroll to position [0, 0]
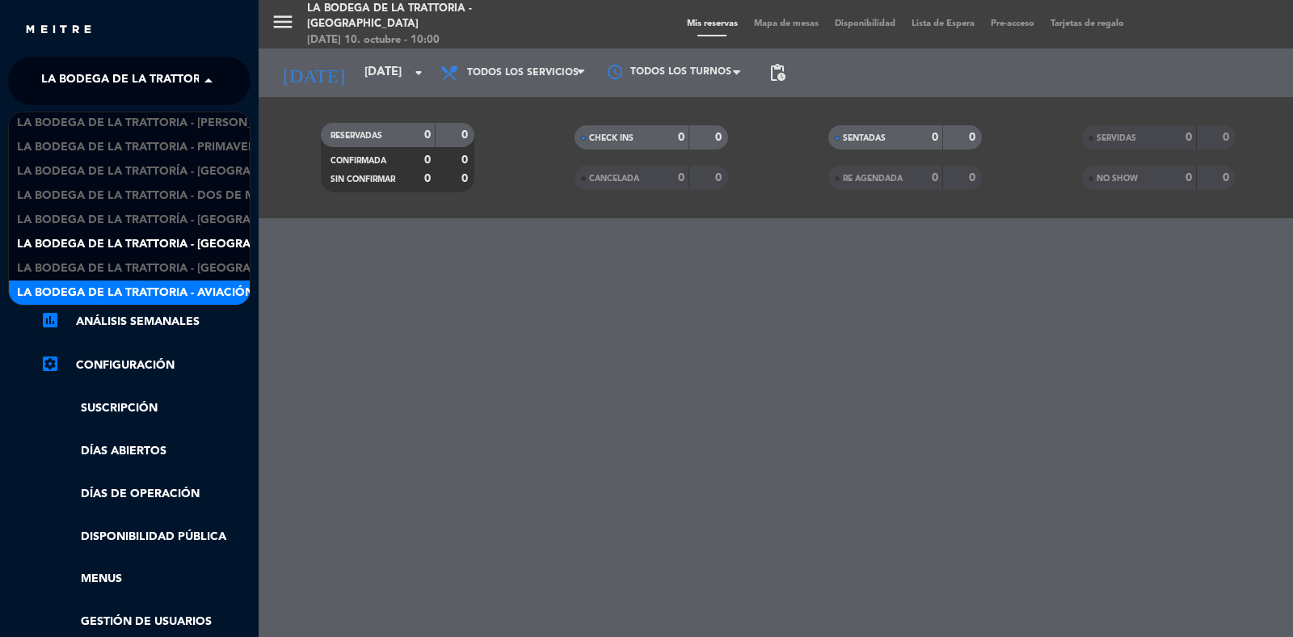
click at [220, 297] on span "La Bodega de la Trattoria - Aviación" at bounding box center [135, 293] width 237 height 19
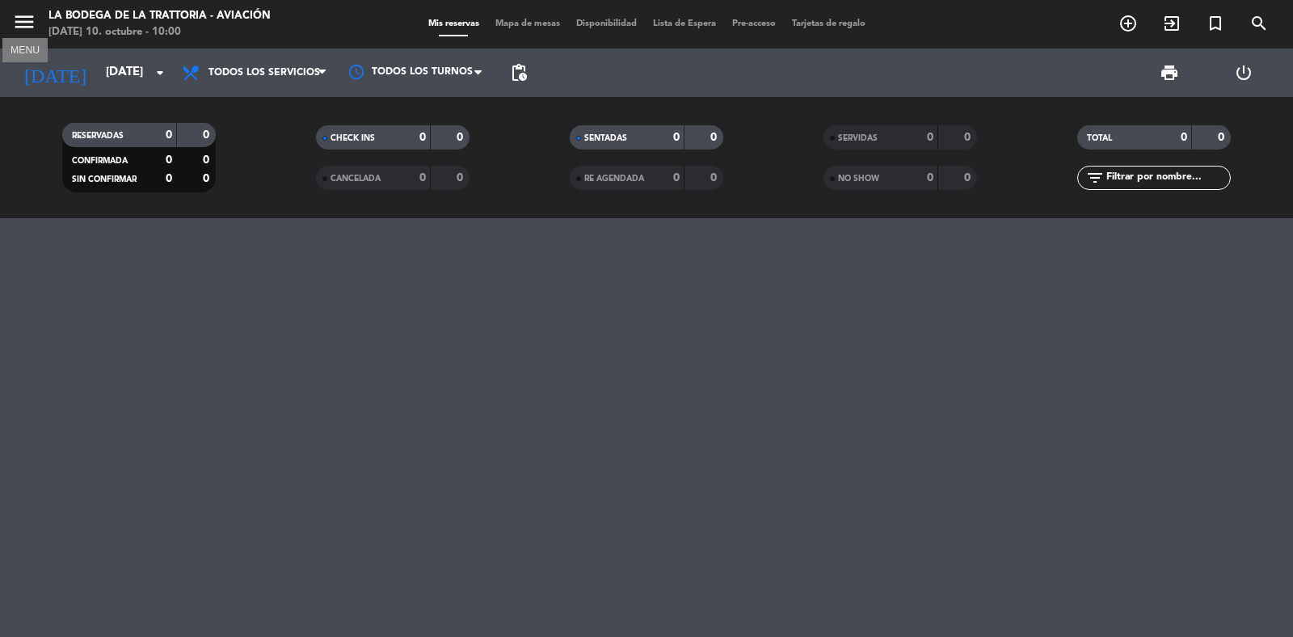
click at [22, 26] on icon "menu" at bounding box center [24, 22] width 24 height 24
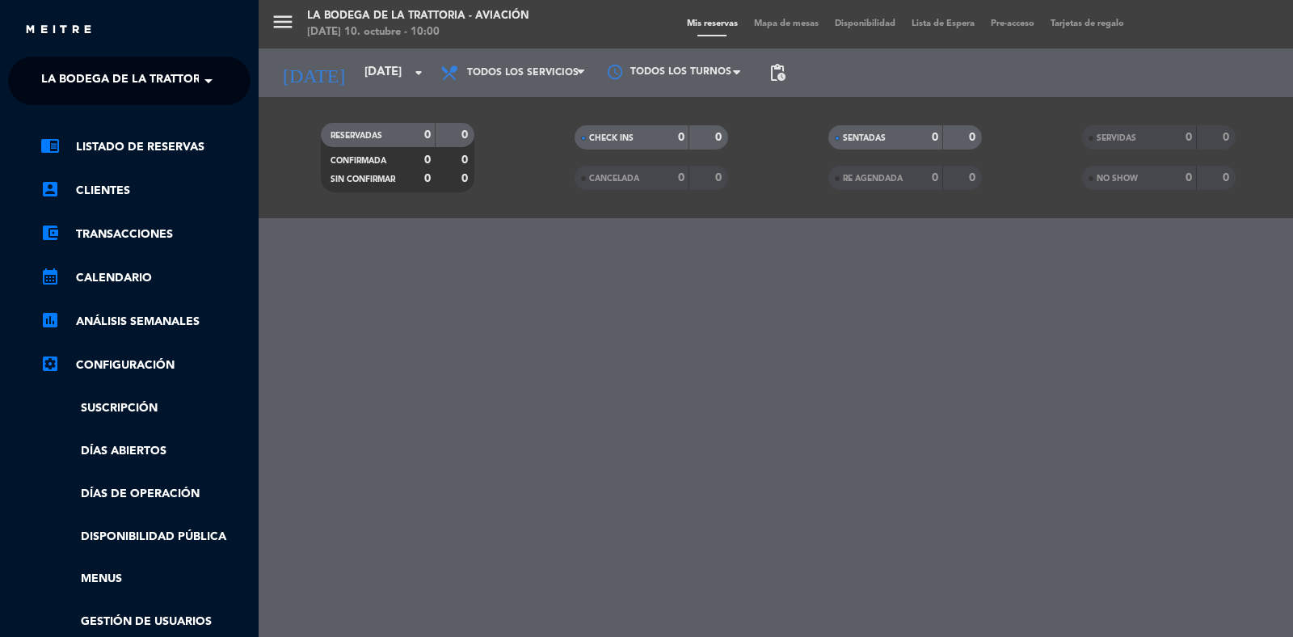
click at [91, 77] on span "La Bodega de la Trattoria - Aviación" at bounding box center [159, 81] width 237 height 34
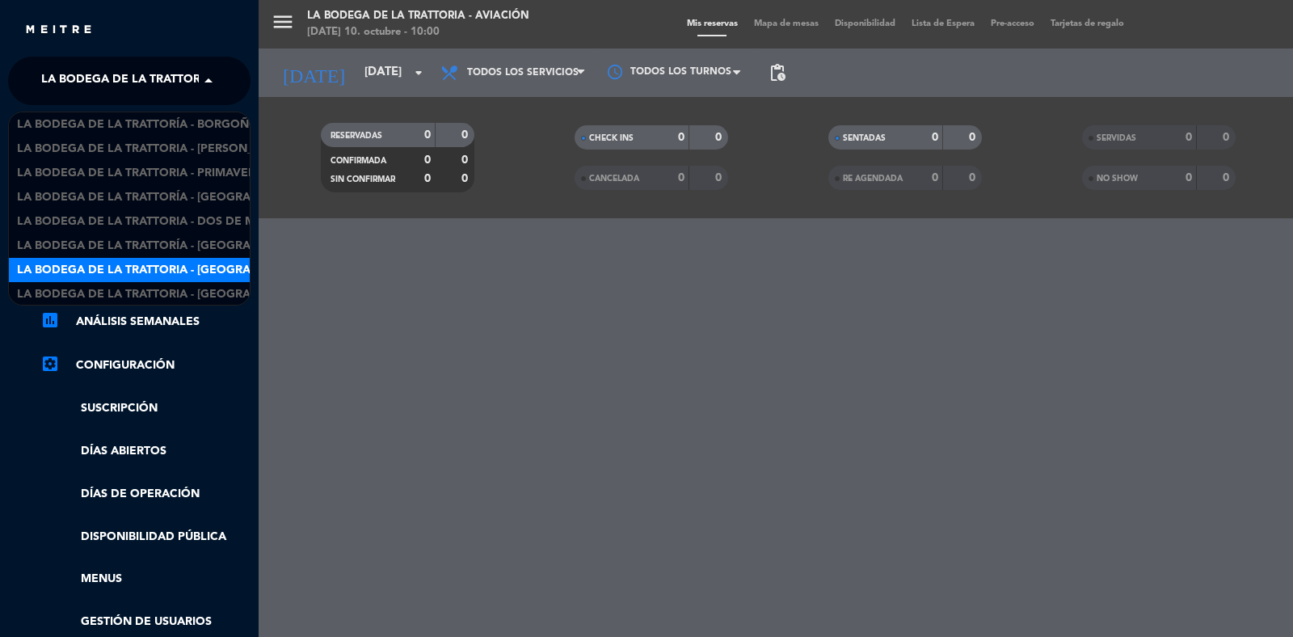
scroll to position [26, 0]
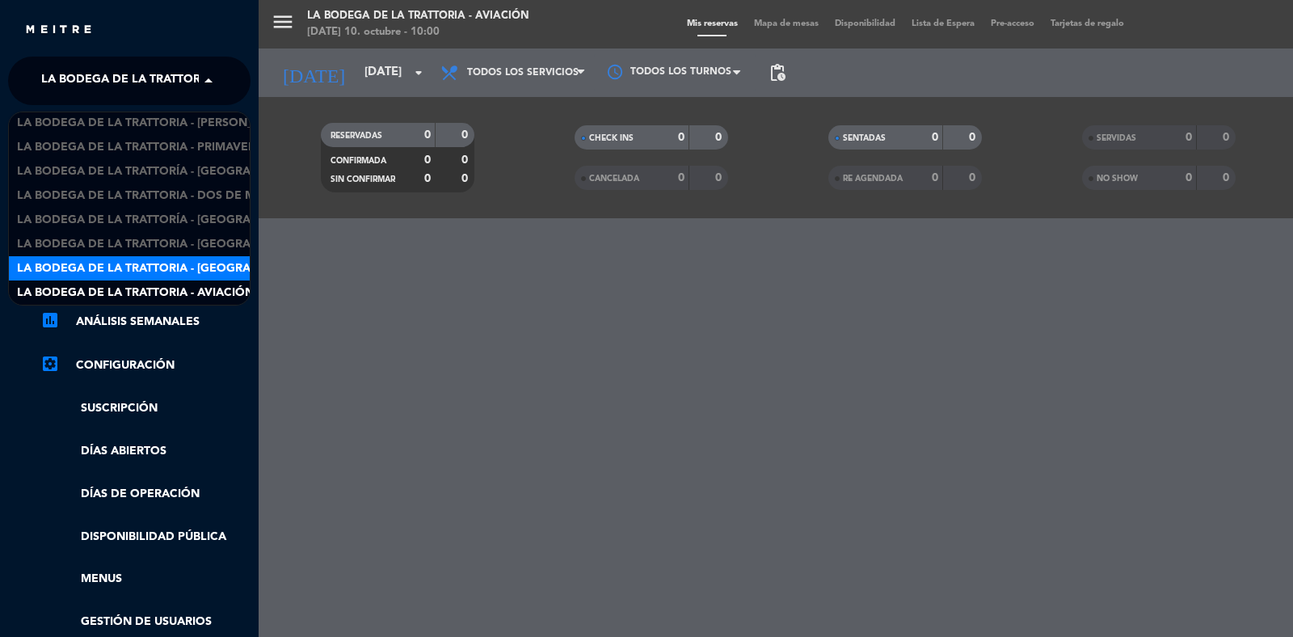
click at [175, 277] on div "La Bodega de la Trattoria - [GEOGRAPHIC_DATA][PERSON_NAME]" at bounding box center [129, 268] width 241 height 24
